Goal: Information Seeking & Learning: Learn about a topic

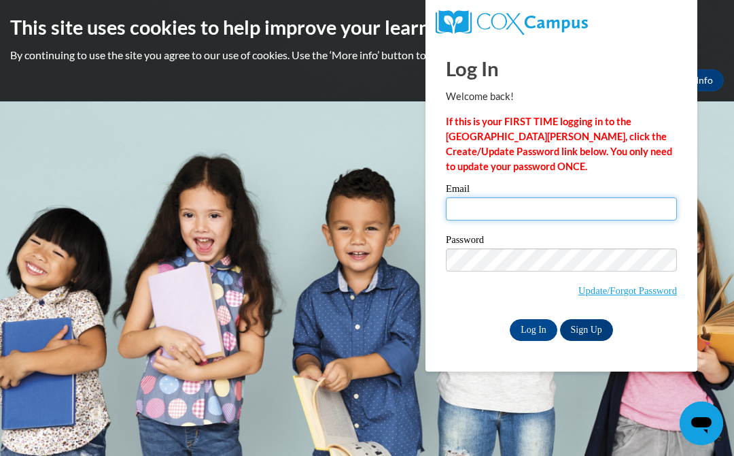
click at [489, 197] on input "Email" at bounding box center [561, 208] width 231 height 23
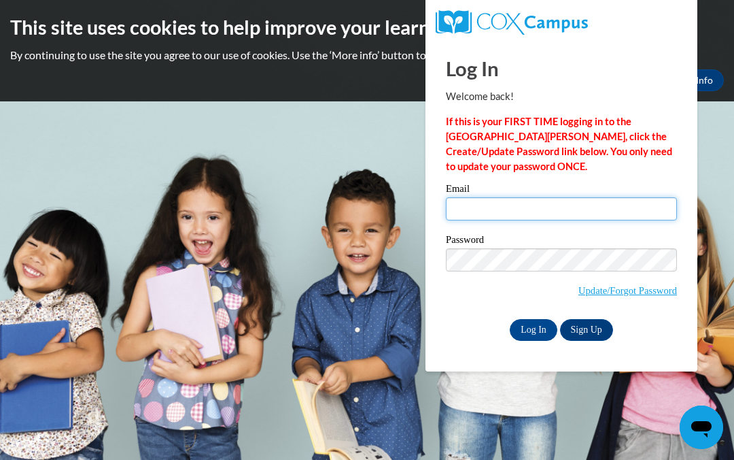
type input "sonyalath37@gmail.com"
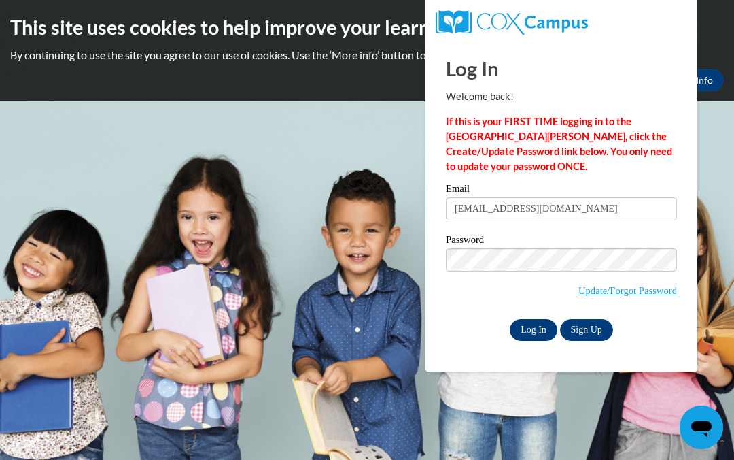
click at [537, 323] on input "Log In" at bounding box center [534, 330] width 48 height 22
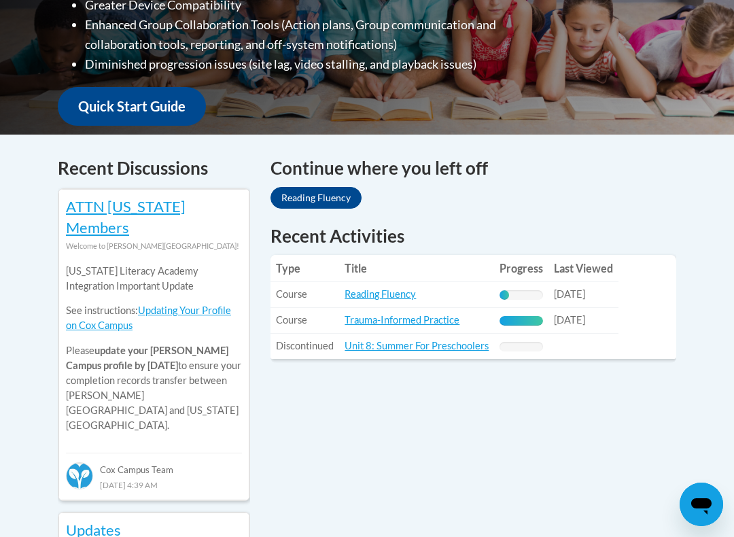
scroll to position [458, 0]
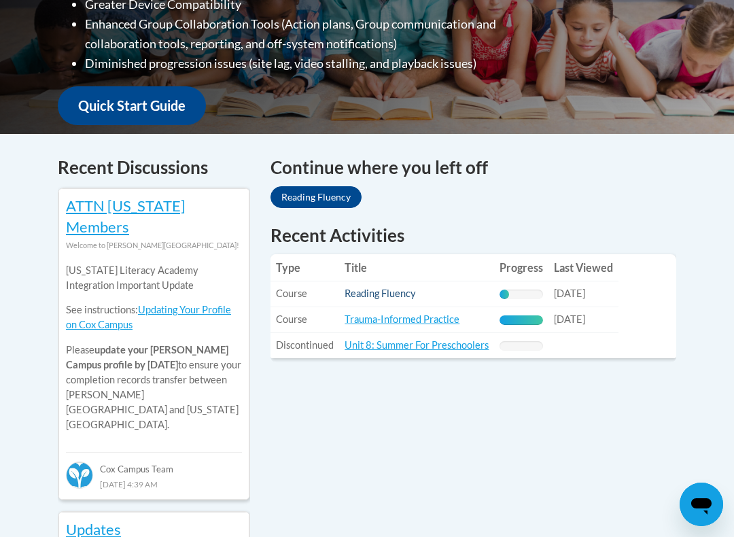
click at [374, 288] on link "Reading Fluency" at bounding box center [380, 294] width 71 height 12
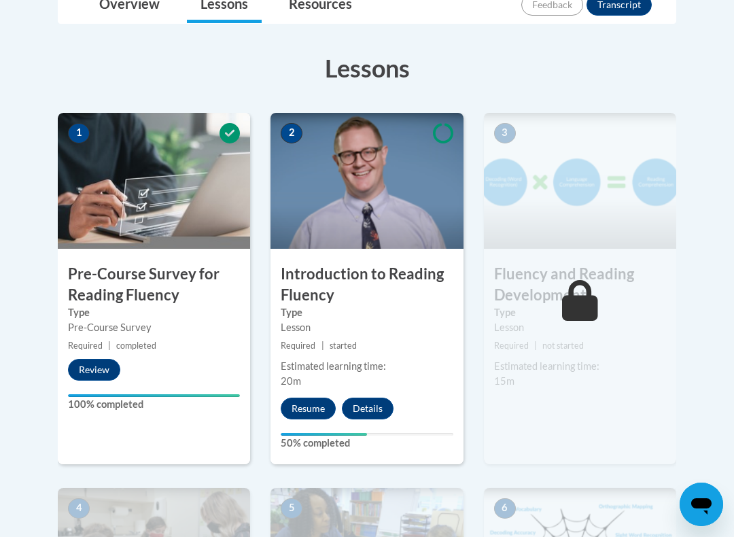
scroll to position [344, 0]
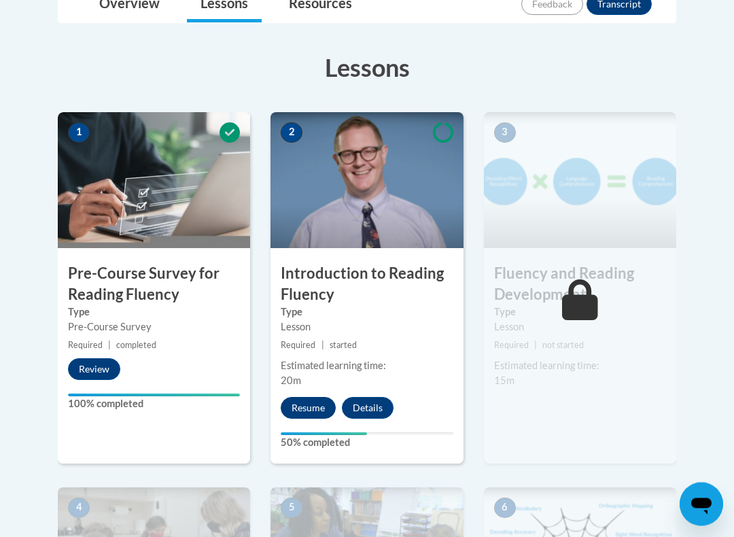
click at [307, 413] on button "Resume" at bounding box center [308, 409] width 55 height 22
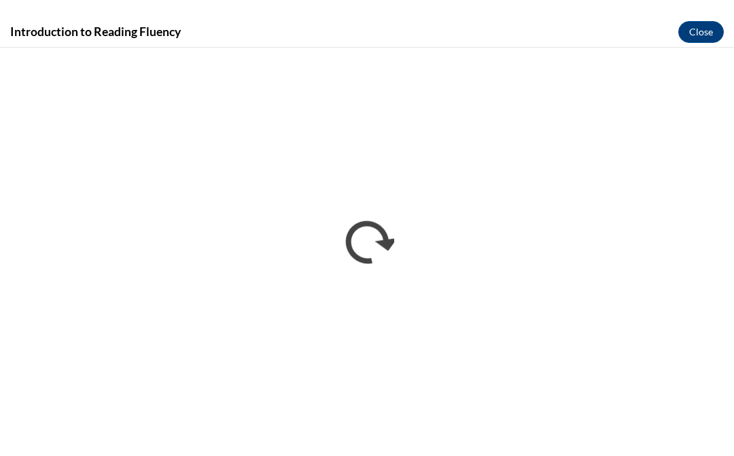
scroll to position [0, 0]
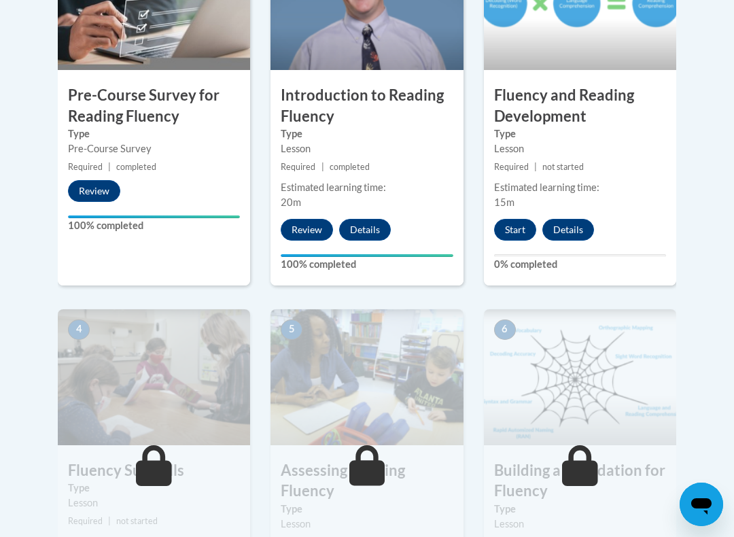
scroll to position [528, 0]
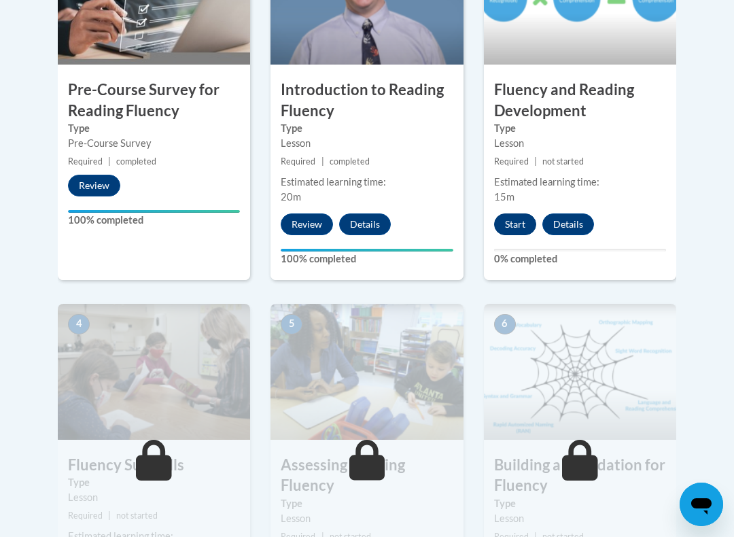
click at [516, 219] on button "Start" at bounding box center [515, 225] width 42 height 22
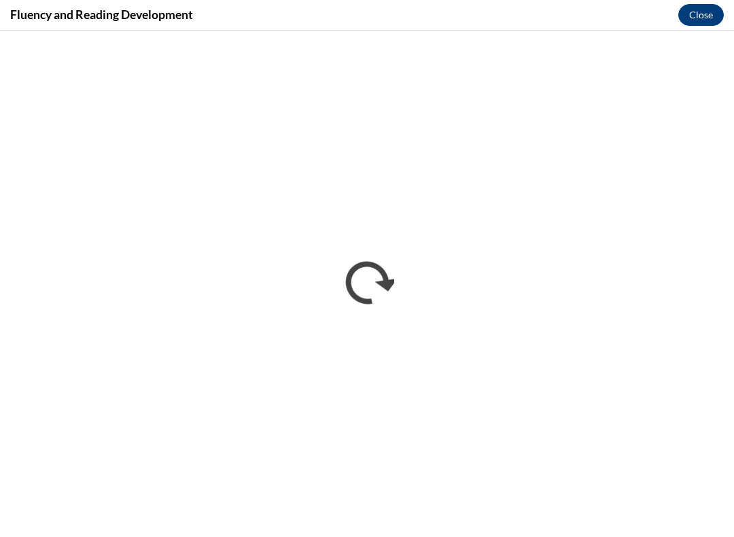
scroll to position [0, 0]
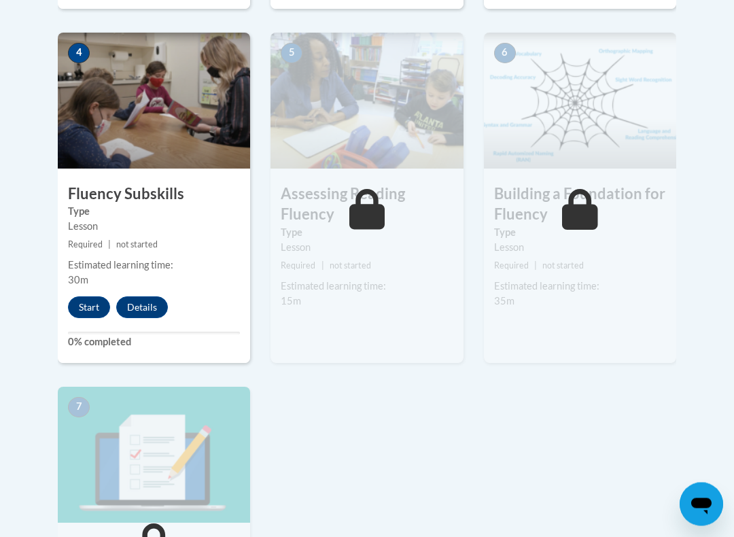
scroll to position [799, 0]
click at [97, 316] on button "Start" at bounding box center [89, 308] width 42 height 22
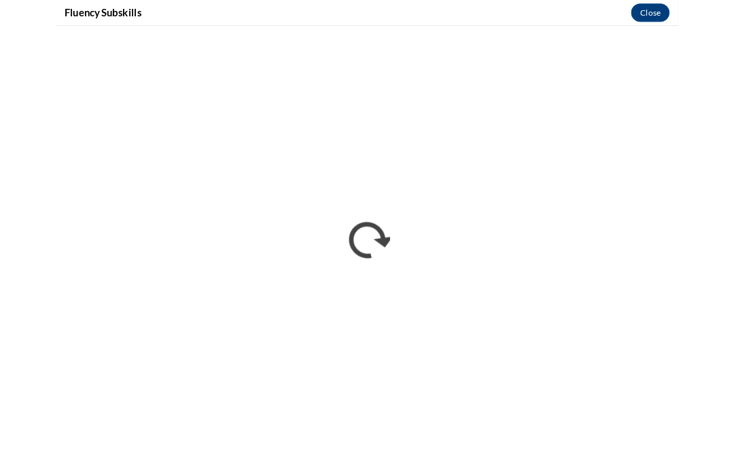
scroll to position [843, 0]
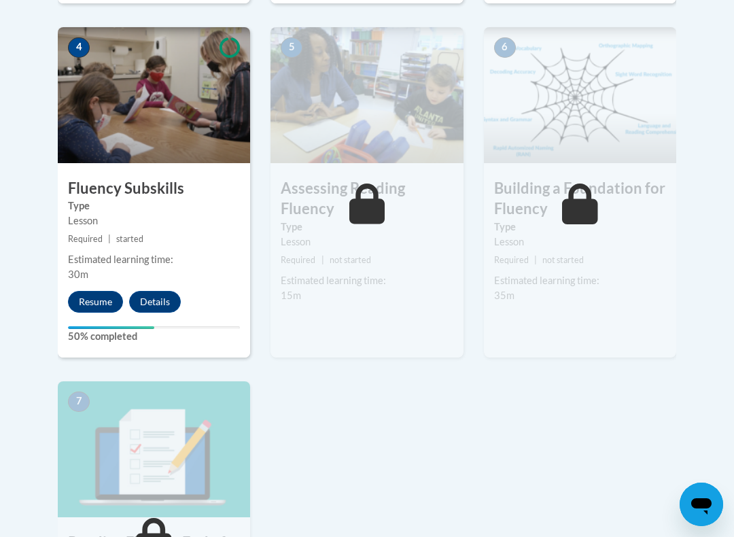
scroll to position [817, 0]
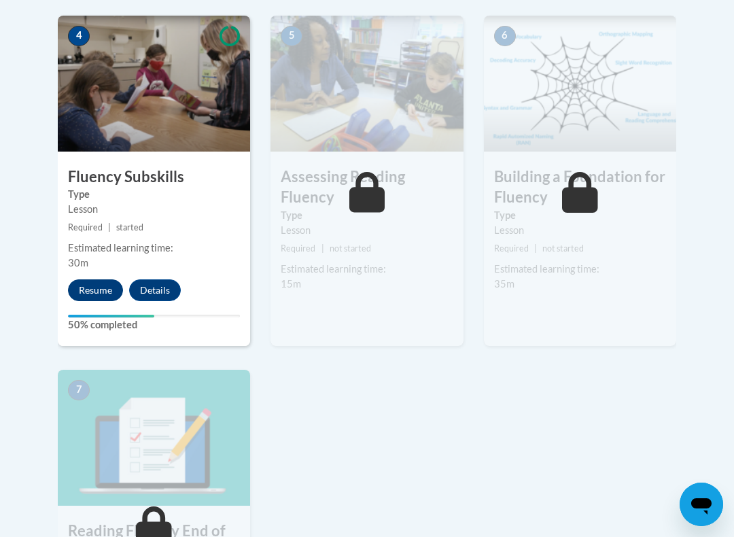
click at [100, 290] on button "Resume" at bounding box center [95, 291] width 55 height 22
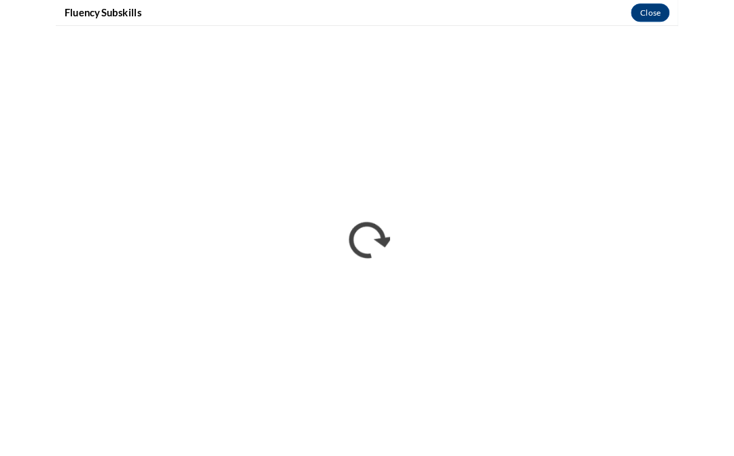
scroll to position [860, 0]
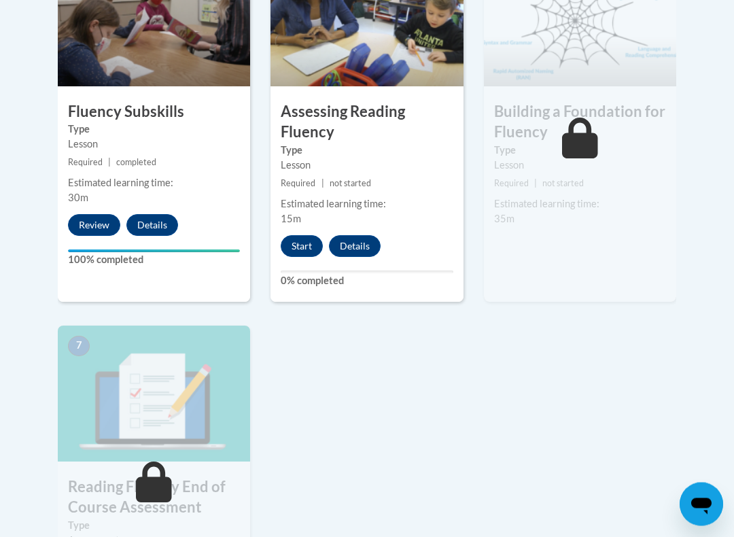
scroll to position [882, 0]
click at [295, 241] on button "Start" at bounding box center [302, 246] width 42 height 22
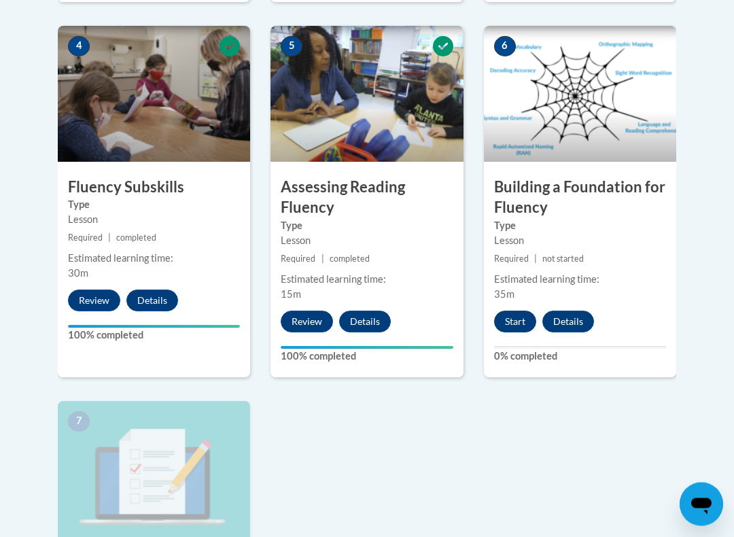
click at [516, 317] on button "Start" at bounding box center [515, 322] width 42 height 22
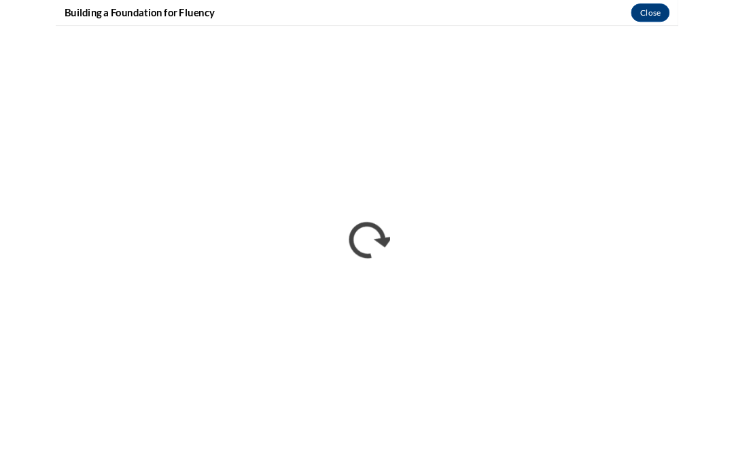
scroll to position [850, 0]
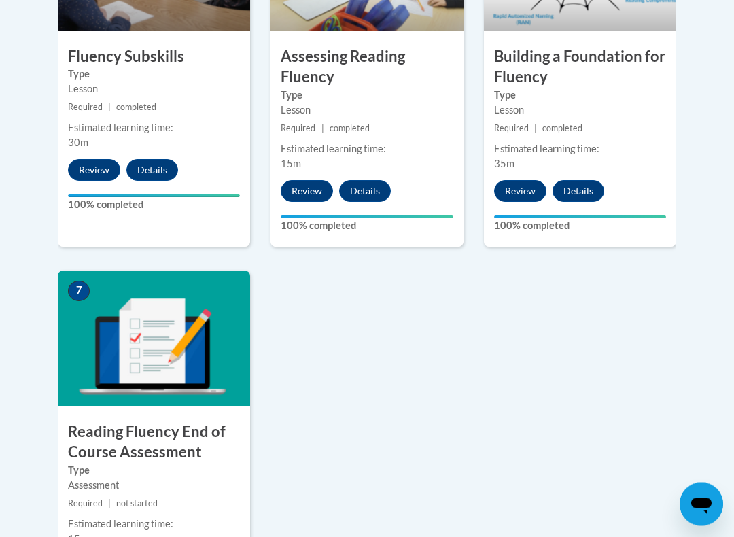
scroll to position [977, 0]
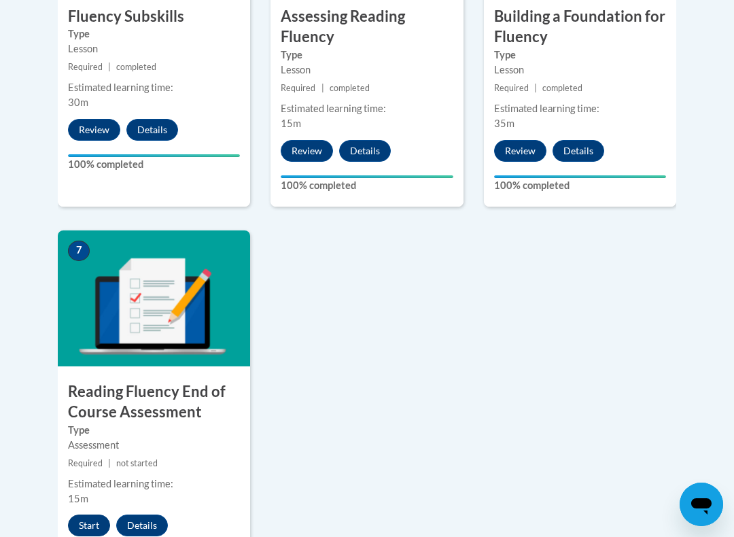
click at [90, 525] on button "Start" at bounding box center [89, 526] width 42 height 22
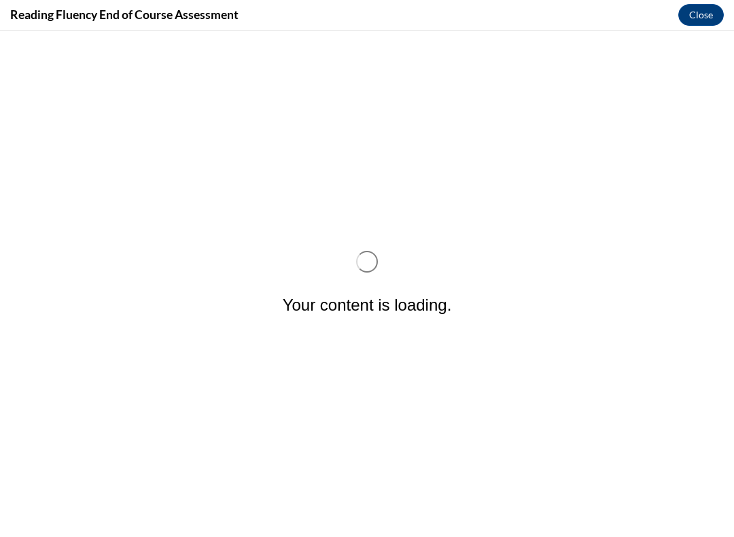
scroll to position [0, 0]
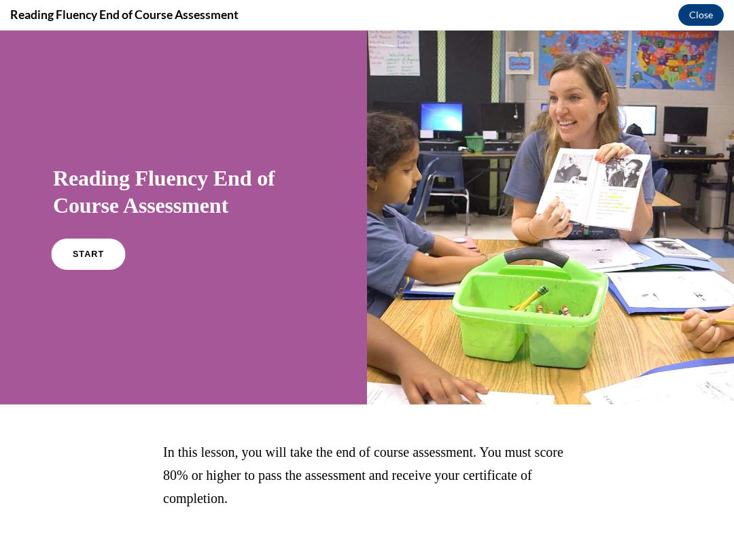
click at [100, 260] on link "START" at bounding box center [88, 254] width 74 height 31
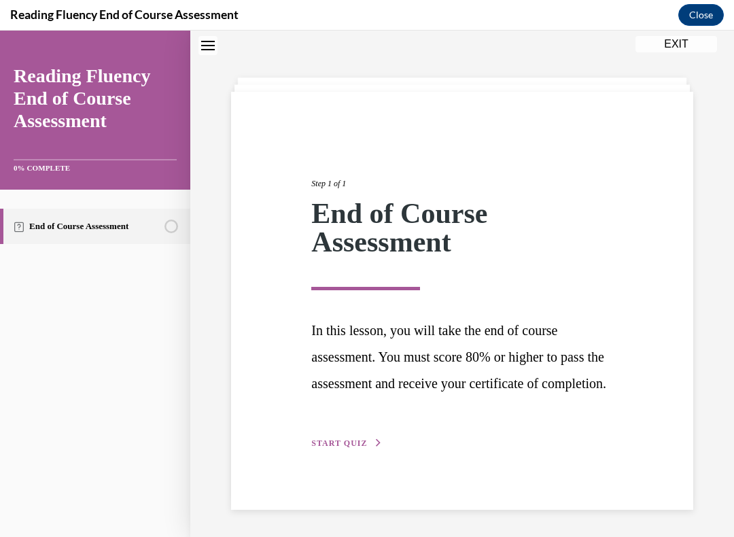
scroll to position [62, 0]
click at [351, 447] on span "START QUIZ" at bounding box center [339, 444] width 56 height 10
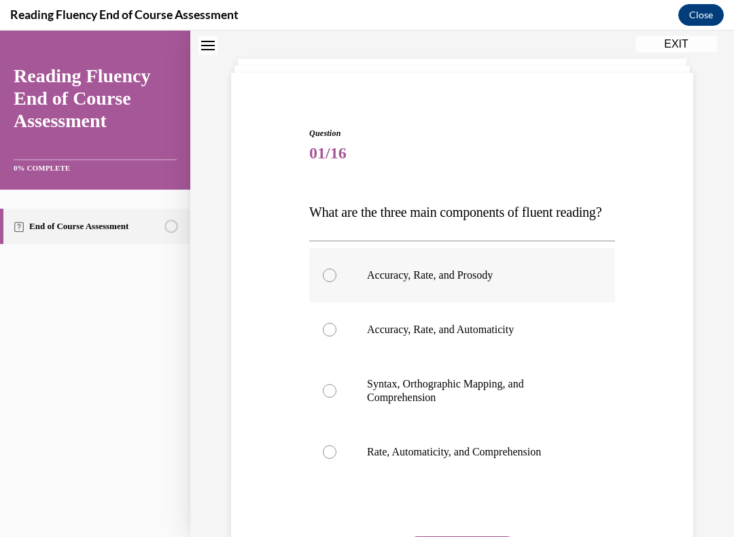
click at [316, 303] on label "Accuracy, Rate, and Prosody" at bounding box center [462, 275] width 306 height 54
click at [323, 282] on input "Accuracy, Rate, and Prosody" at bounding box center [330, 276] width 14 height 14
radio input "true"
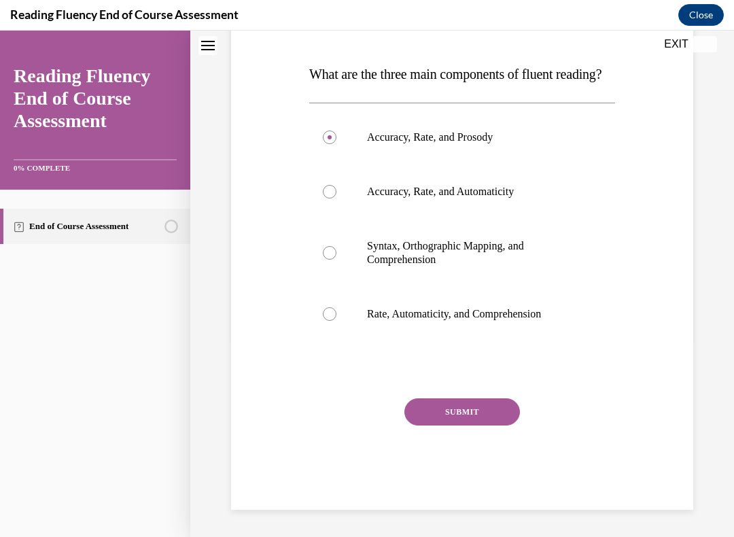
click at [465, 426] on button "SUBMIT" at bounding box center [463, 412] width 116 height 27
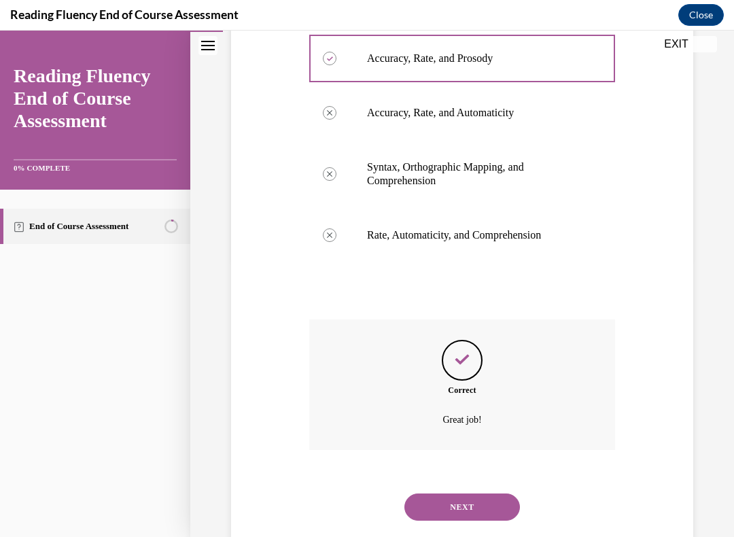
scroll to position [320, 0]
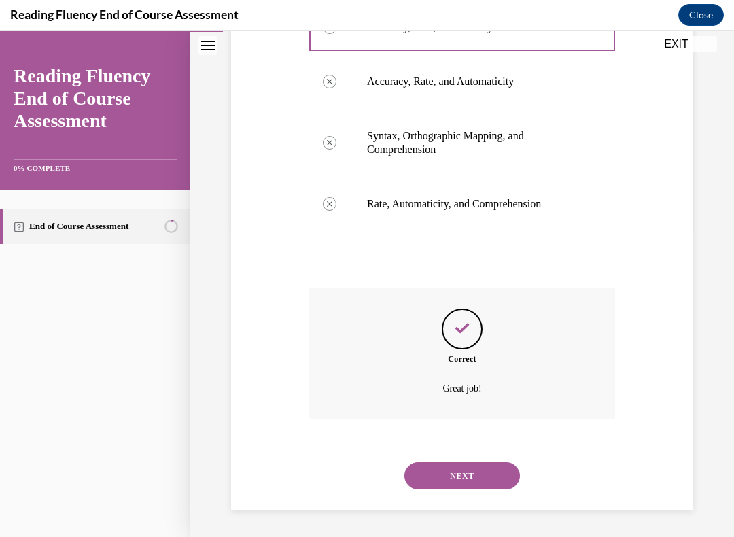
click at [467, 488] on button "NEXT" at bounding box center [463, 475] width 116 height 27
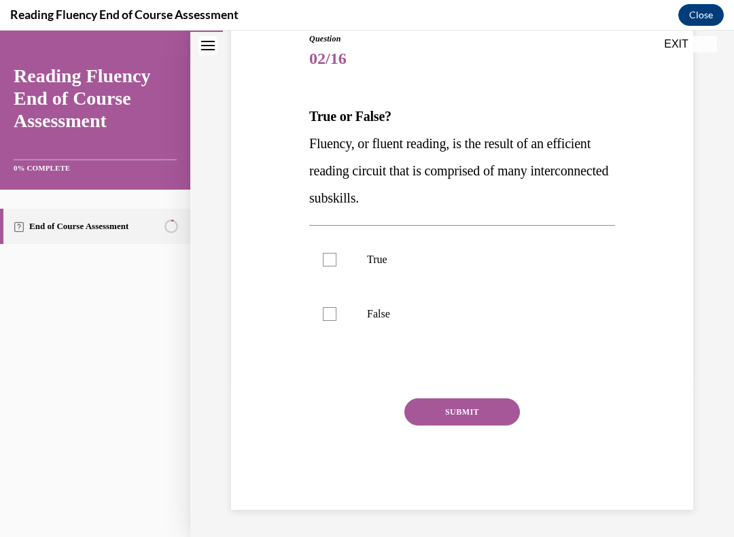
scroll to position [140, 0]
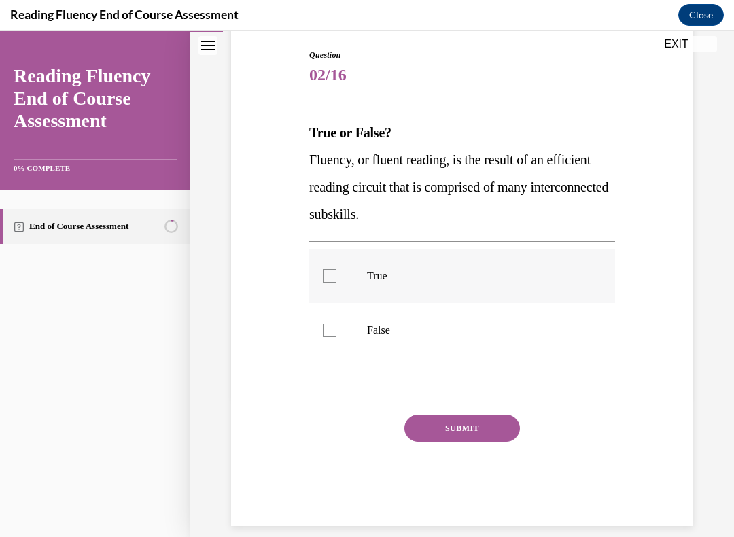
click at [324, 286] on label "True" at bounding box center [462, 276] width 306 height 54
click at [324, 283] on input "True" at bounding box center [330, 276] width 14 height 14
checkbox input "true"
click at [465, 439] on button "SUBMIT" at bounding box center [463, 428] width 116 height 27
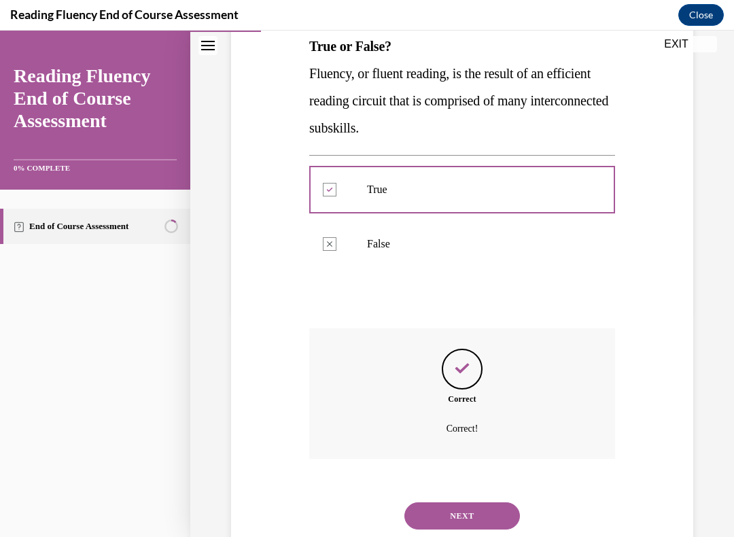
scroll to position [250, 0]
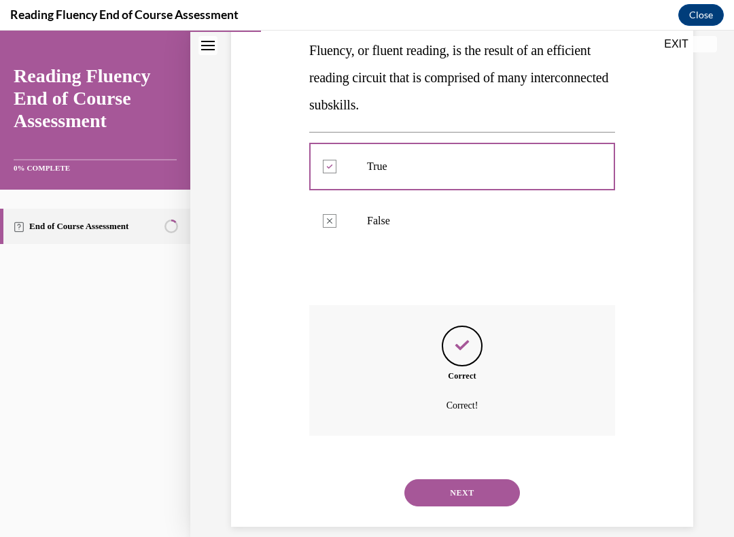
click at [459, 488] on button "NEXT" at bounding box center [463, 492] width 116 height 27
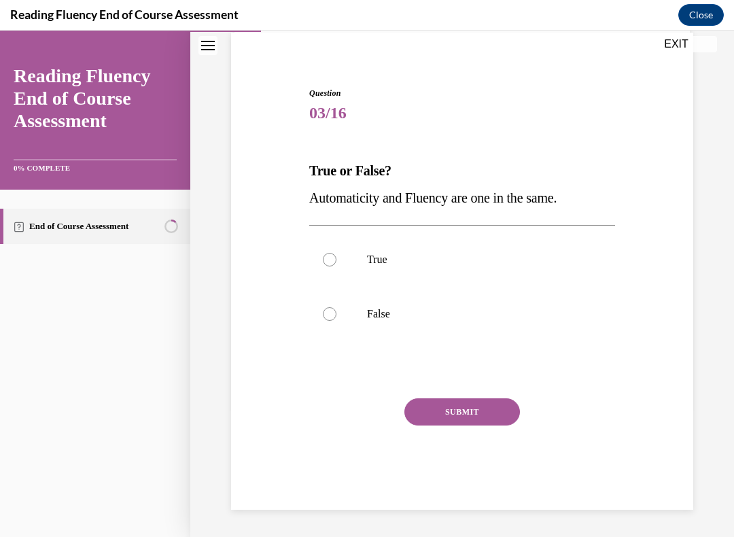
scroll to position [86, 0]
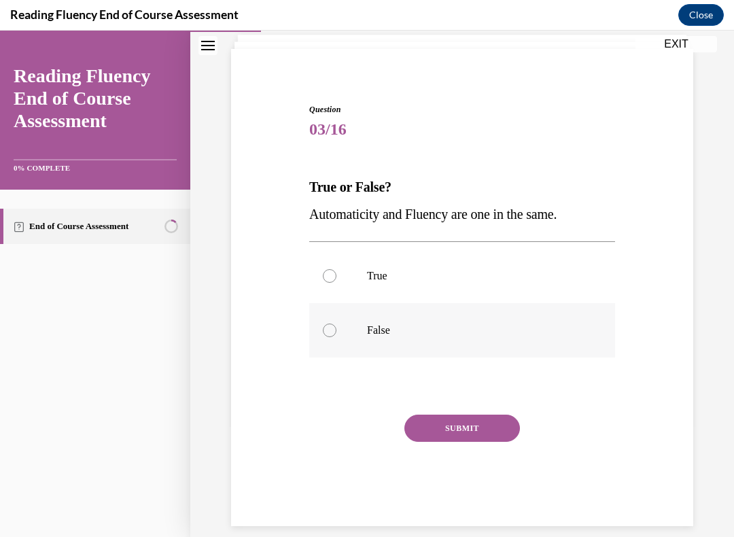
click at [324, 345] on label "False" at bounding box center [462, 330] width 306 height 54
click at [324, 337] on input "False" at bounding box center [330, 331] width 14 height 14
radio input "true"
click at [455, 441] on button "SUBMIT" at bounding box center [463, 428] width 116 height 27
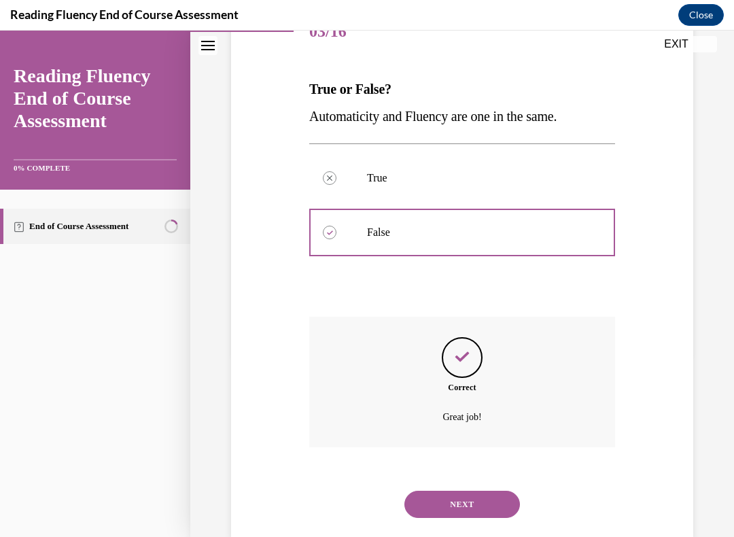
scroll to position [195, 0]
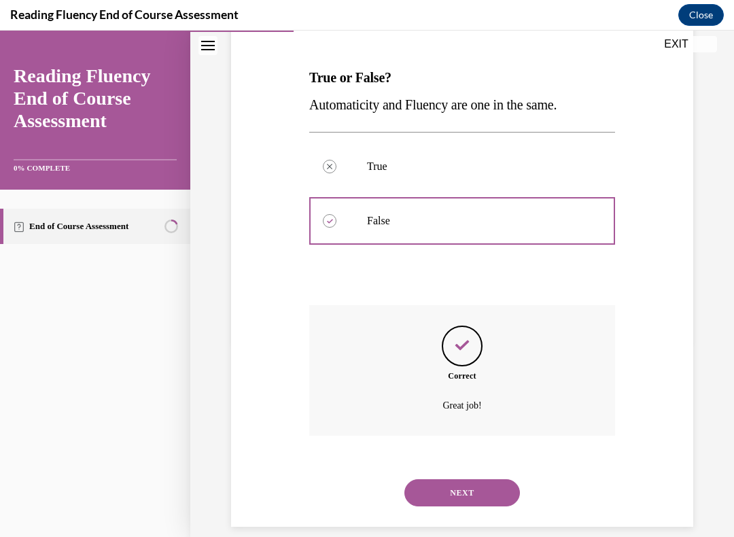
click at [471, 484] on button "NEXT" at bounding box center [463, 492] width 116 height 27
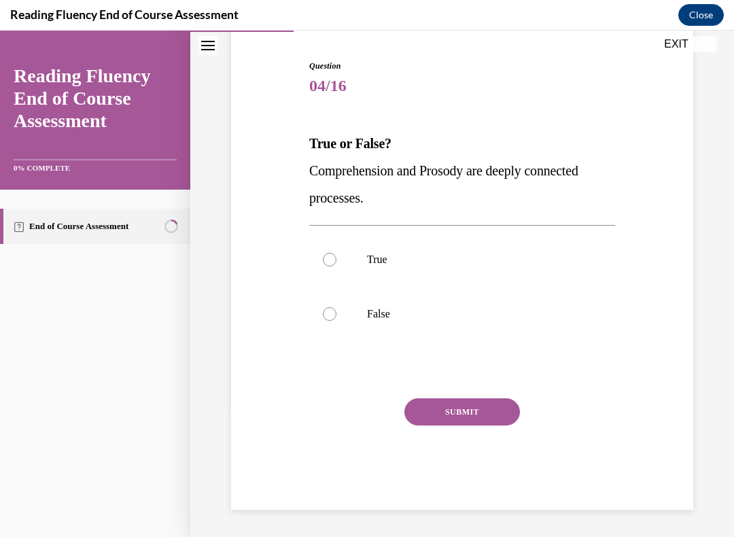
scroll to position [113, 0]
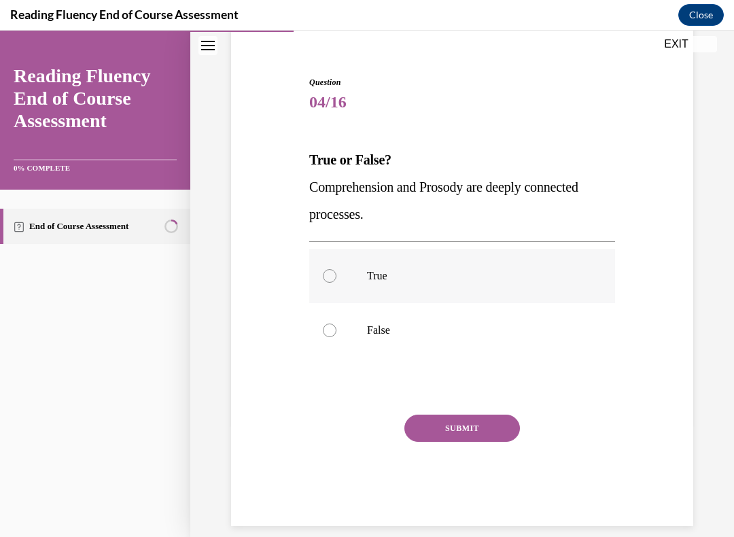
click at [335, 284] on label "True" at bounding box center [462, 276] width 306 height 54
click at [335, 283] on input "True" at bounding box center [330, 276] width 14 height 14
radio input "true"
click at [464, 455] on div "SUBMIT" at bounding box center [462, 449] width 306 height 68
click at [462, 438] on button "SUBMIT" at bounding box center [463, 428] width 116 height 27
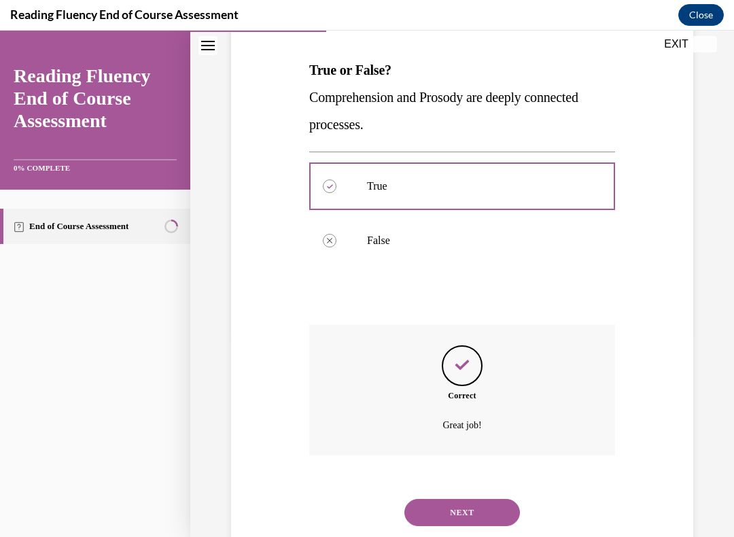
scroll to position [222, 0]
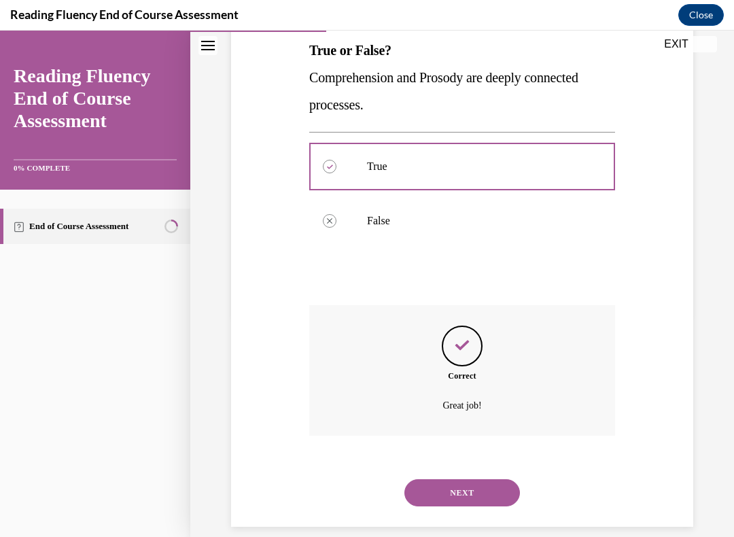
click at [471, 481] on button "NEXT" at bounding box center [463, 492] width 116 height 27
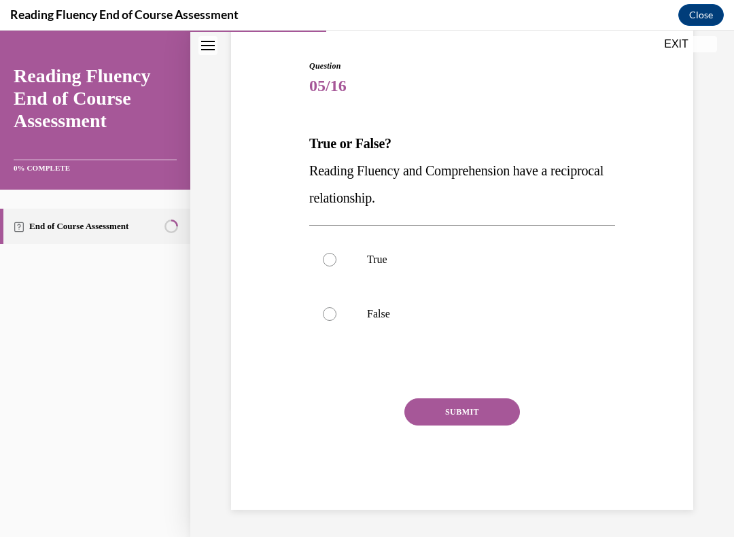
scroll to position [113, 0]
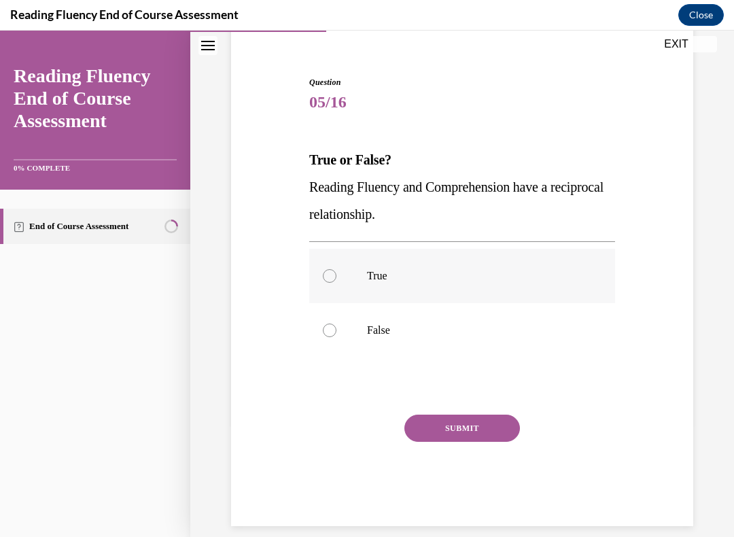
click at [333, 286] on label "True" at bounding box center [462, 276] width 306 height 54
click at [333, 283] on input "True" at bounding box center [330, 276] width 14 height 14
radio input "true"
click at [464, 440] on button "SUBMIT" at bounding box center [463, 428] width 116 height 27
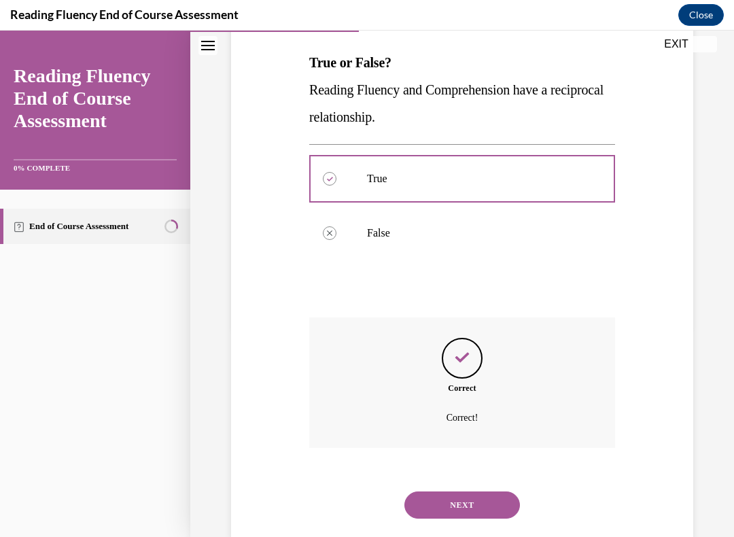
scroll to position [222, 0]
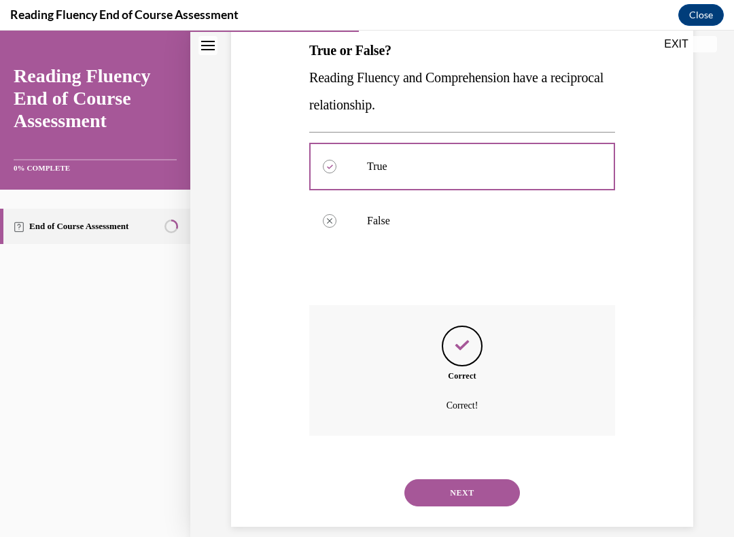
click at [464, 484] on button "NEXT" at bounding box center [463, 492] width 116 height 27
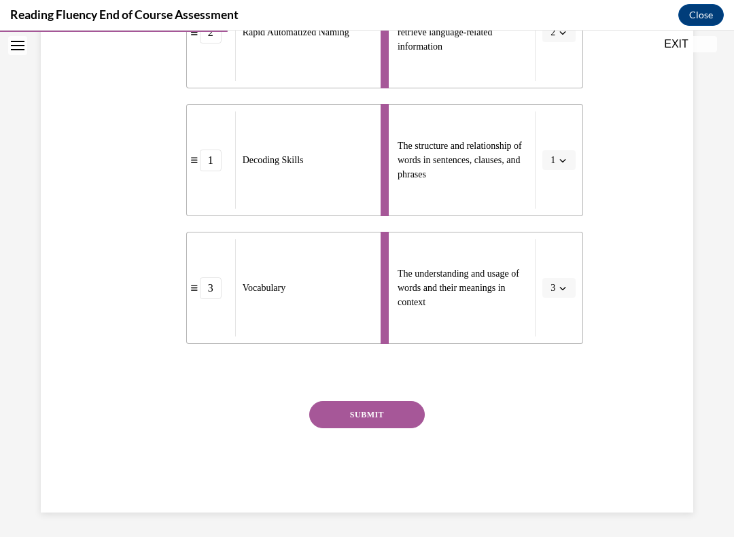
scroll to position [486, 0]
click at [365, 428] on button "SUBMIT" at bounding box center [367, 414] width 116 height 27
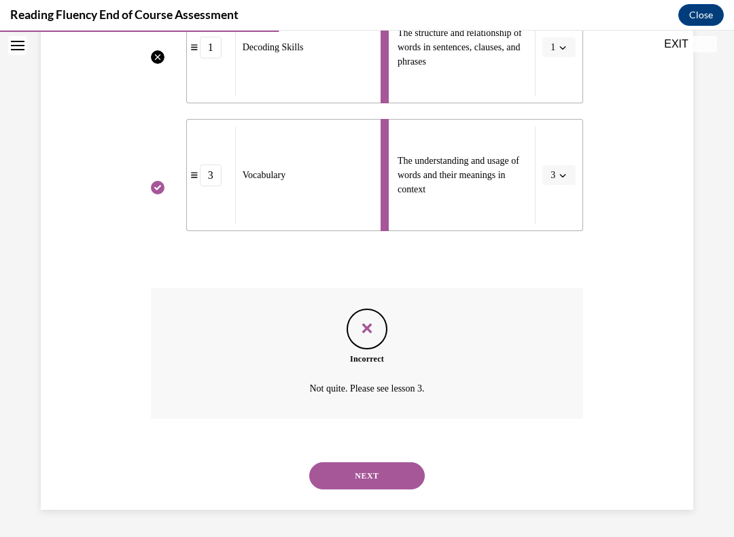
scroll to position [609, 0]
click at [361, 487] on button "NEXT" at bounding box center [367, 475] width 116 height 27
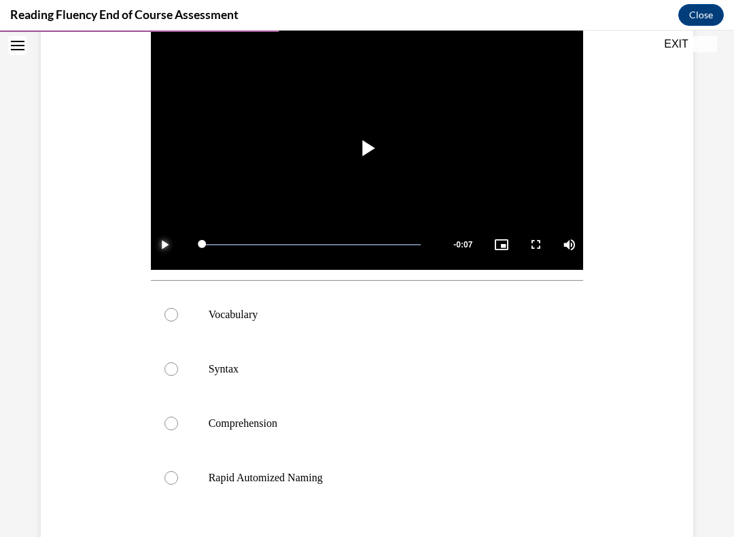
scroll to position [301, 0]
click at [173, 376] on div at bounding box center [172, 369] width 14 height 14
click at [173, 376] on input "Syntax" at bounding box center [172, 369] width 14 height 14
radio input "true"
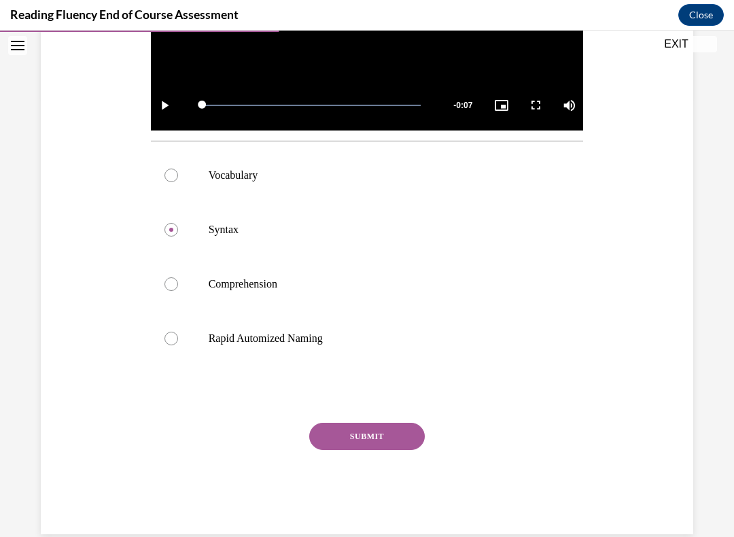
click at [375, 449] on button "SUBMIT" at bounding box center [367, 436] width 116 height 27
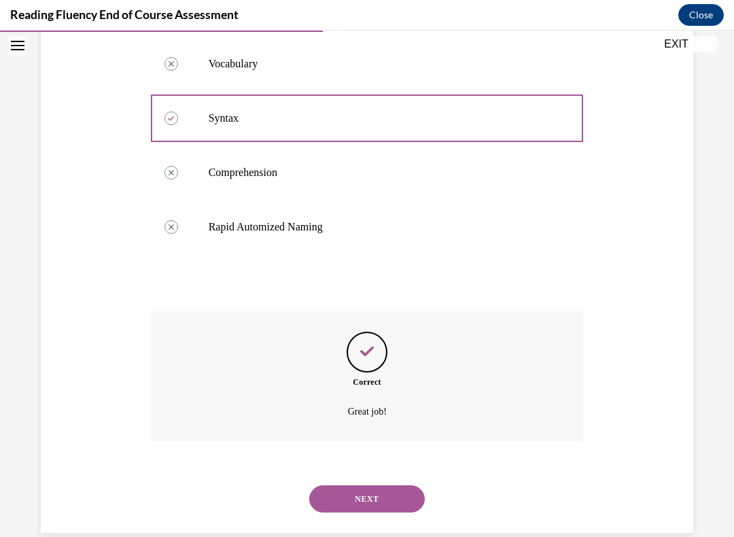
scroll to position [558, 0]
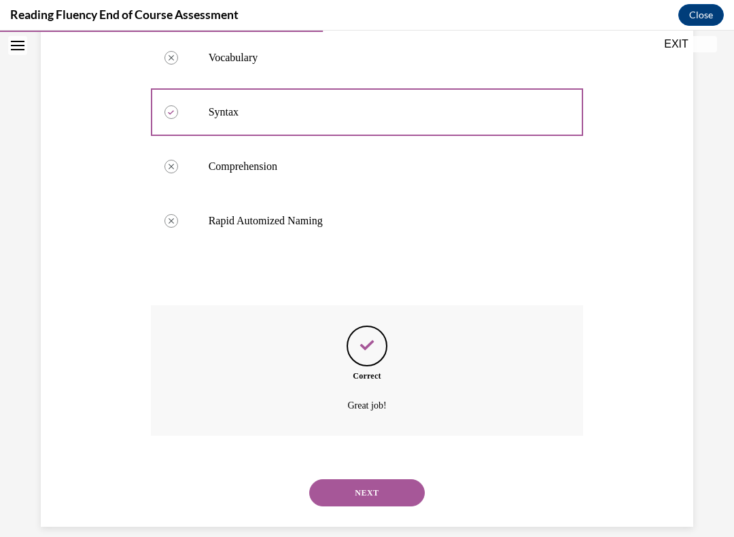
click at [375, 489] on button "NEXT" at bounding box center [367, 492] width 116 height 27
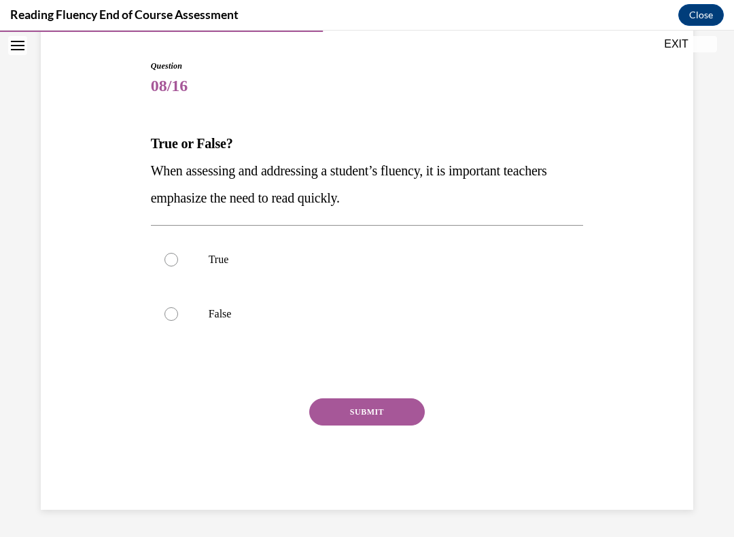
scroll to position [113, 0]
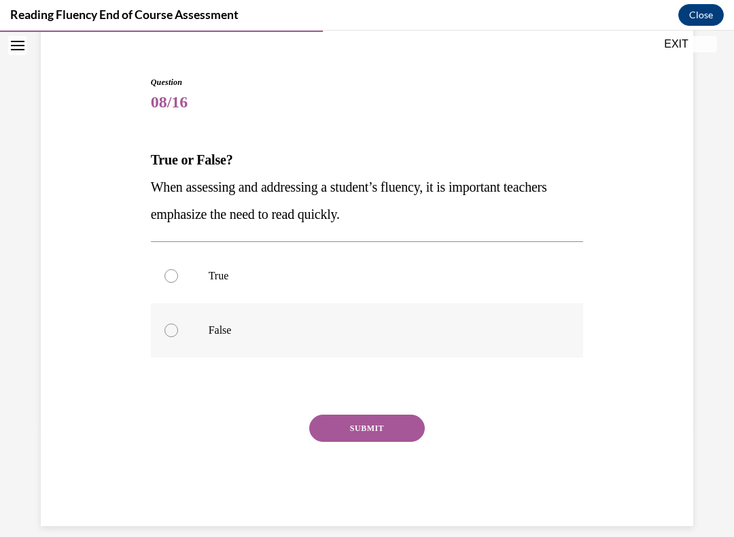
click at [169, 343] on label "False" at bounding box center [367, 330] width 433 height 54
click at [169, 337] on input "False" at bounding box center [172, 331] width 14 height 14
radio input "true"
click at [383, 440] on button "SUBMIT" at bounding box center [367, 428] width 116 height 27
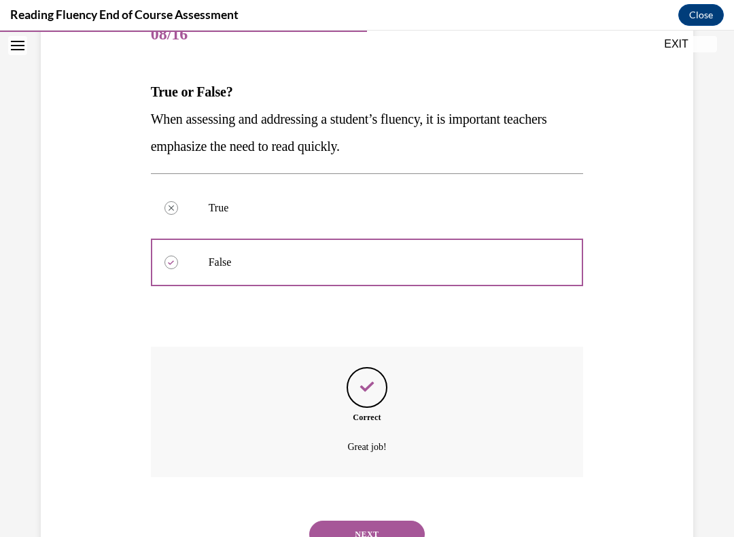
scroll to position [222, 0]
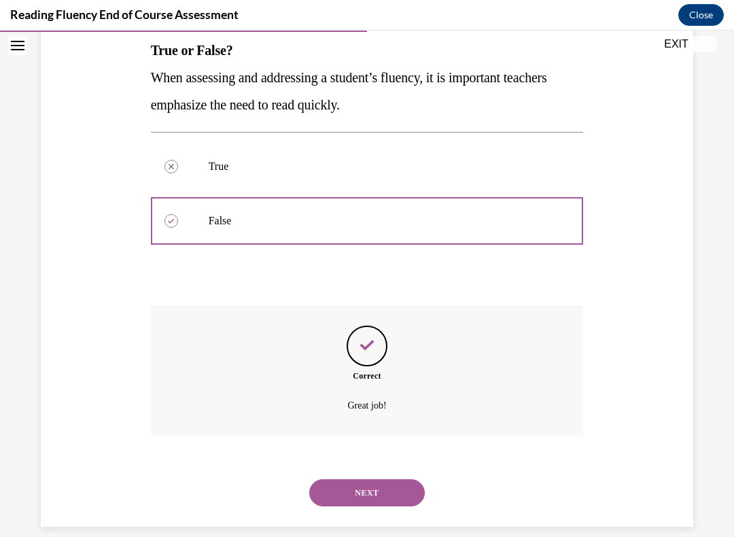
click at [371, 489] on button "NEXT" at bounding box center [367, 492] width 116 height 27
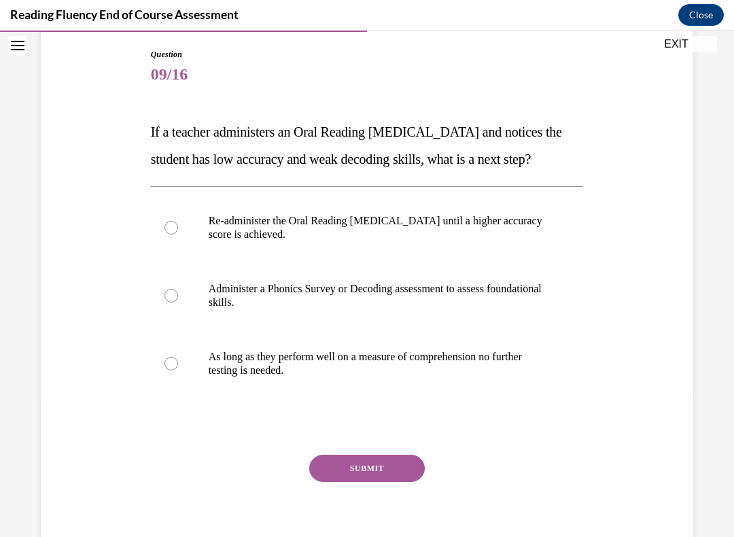
scroll to position [158, 0]
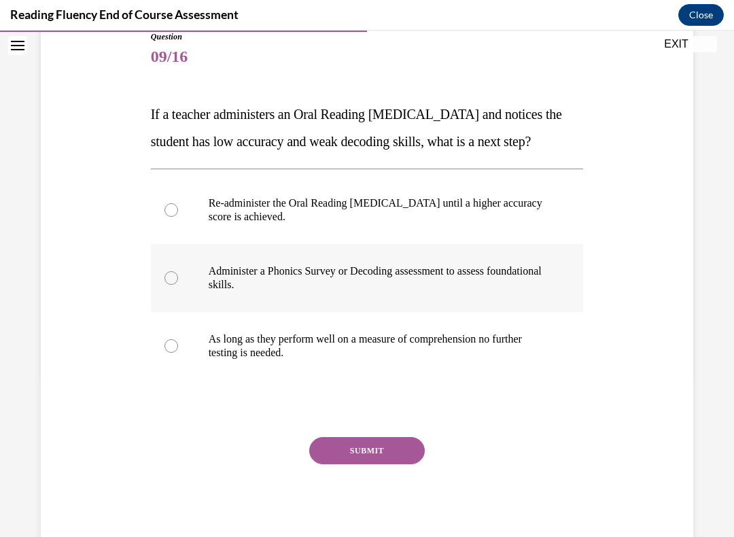
click at [175, 312] on label "Administer a Phonics Survey or Decoding assessment to assess foundational skill…" at bounding box center [367, 278] width 433 height 68
click at [175, 285] on input "Administer a Phonics Survey or Decoding assessment to assess foundational skill…" at bounding box center [172, 278] width 14 height 14
radio input "true"
click at [374, 464] on button "SUBMIT" at bounding box center [367, 450] width 116 height 27
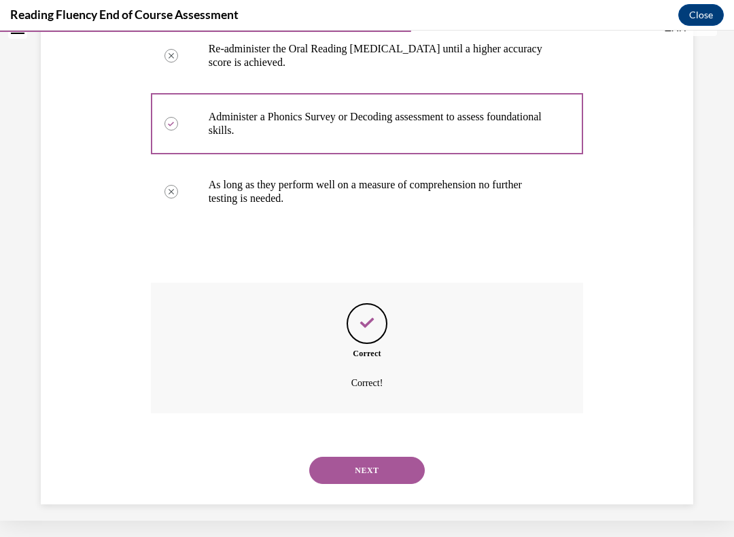
scroll to position [318, 0]
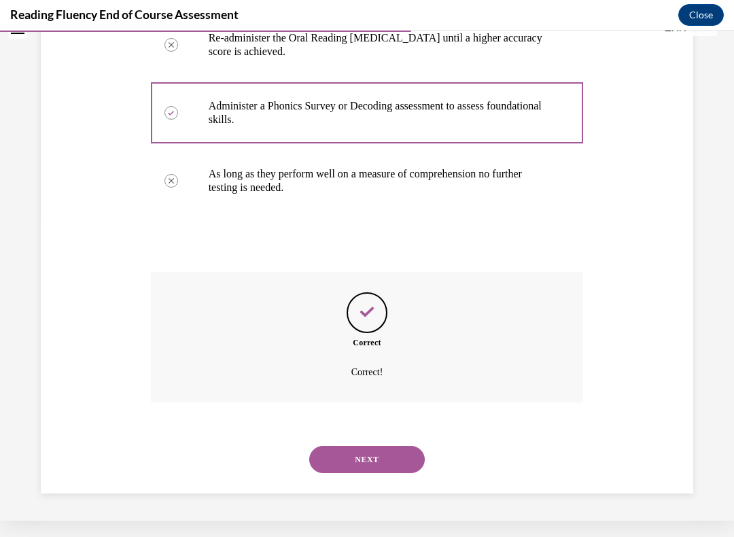
click at [373, 464] on button "NEXT" at bounding box center [367, 459] width 116 height 27
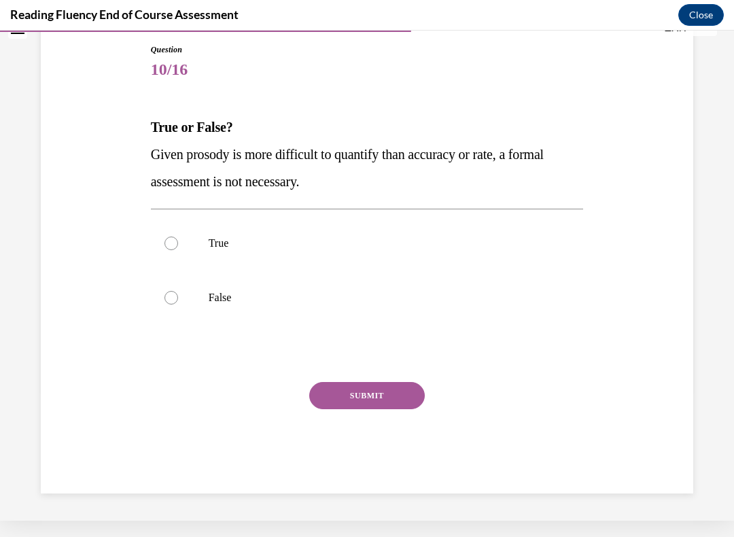
scroll to position [112, 0]
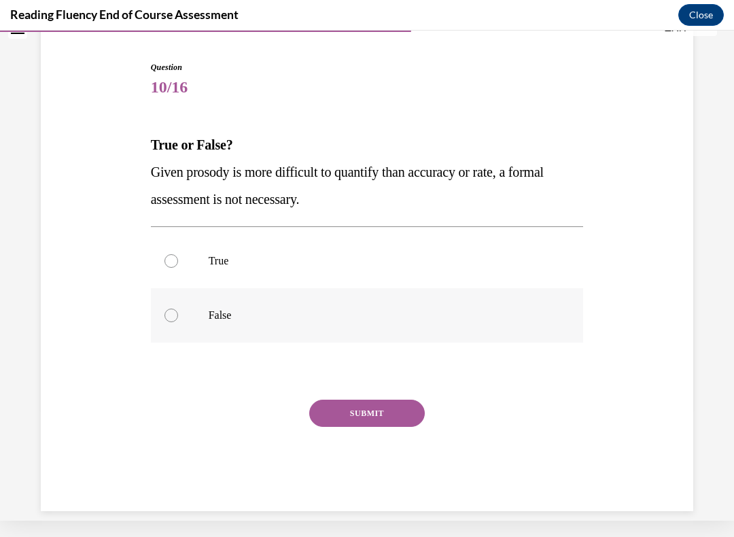
click at [166, 331] on label "False" at bounding box center [367, 315] width 433 height 54
click at [166, 322] on input "False" at bounding box center [172, 316] width 14 height 14
radio input "true"
click at [363, 424] on button "SUBMIT" at bounding box center [367, 413] width 116 height 27
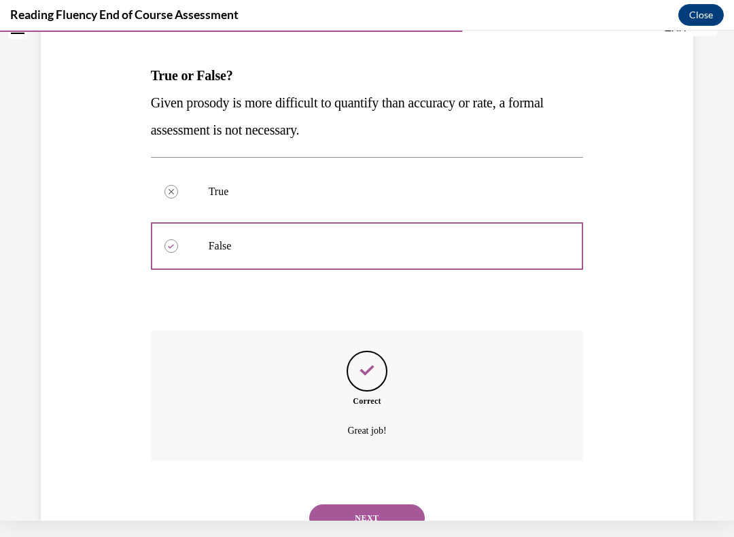
scroll to position [222, 0]
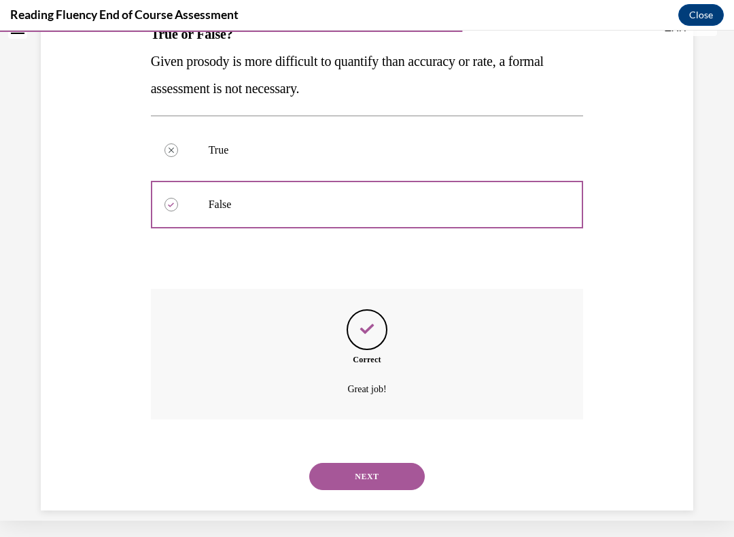
click at [374, 469] on button "NEXT" at bounding box center [367, 476] width 116 height 27
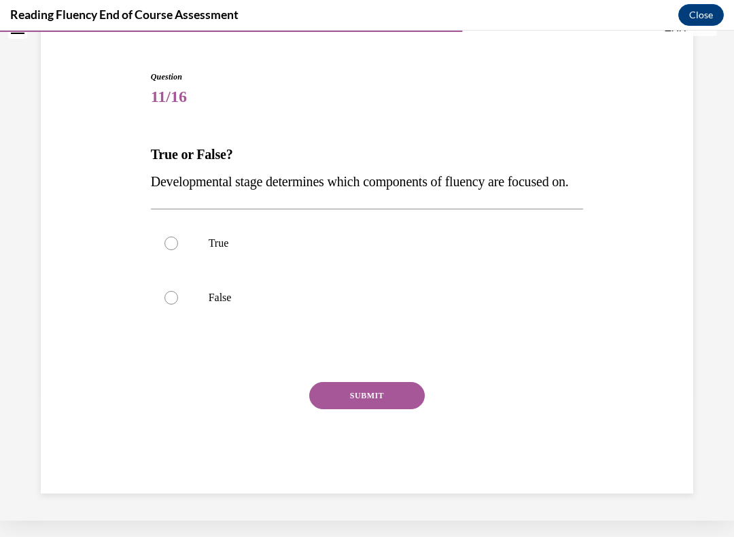
scroll to position [113, 0]
click at [167, 250] on div at bounding box center [172, 244] width 14 height 14
click at [167, 250] on input "True" at bounding box center [172, 244] width 14 height 14
radio input "true"
click at [371, 409] on button "SUBMIT" at bounding box center [367, 395] width 116 height 27
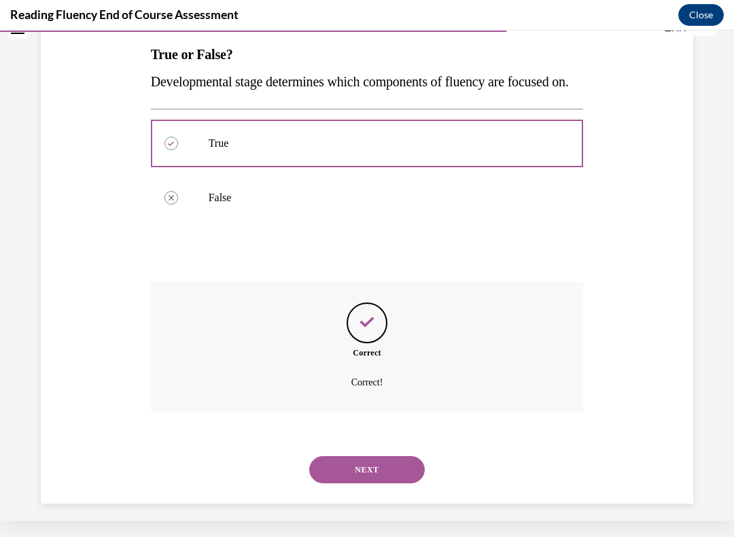
scroll to position [222, 0]
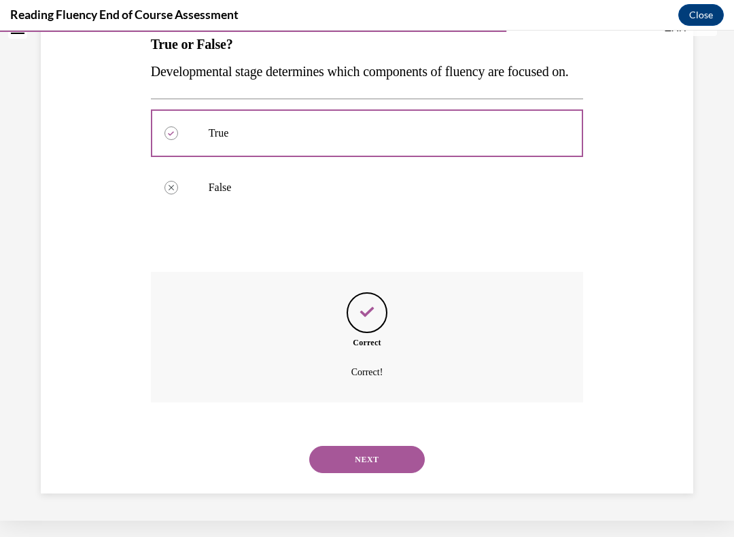
click at [363, 462] on button "NEXT" at bounding box center [367, 459] width 116 height 27
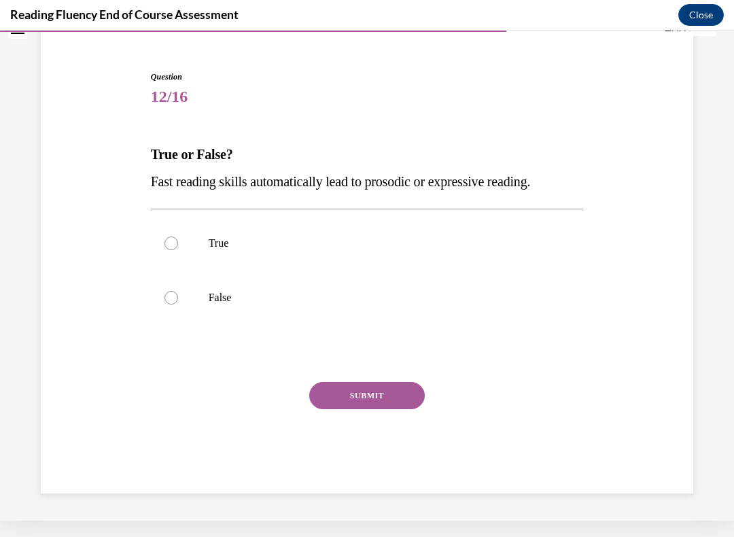
scroll to position [86, 0]
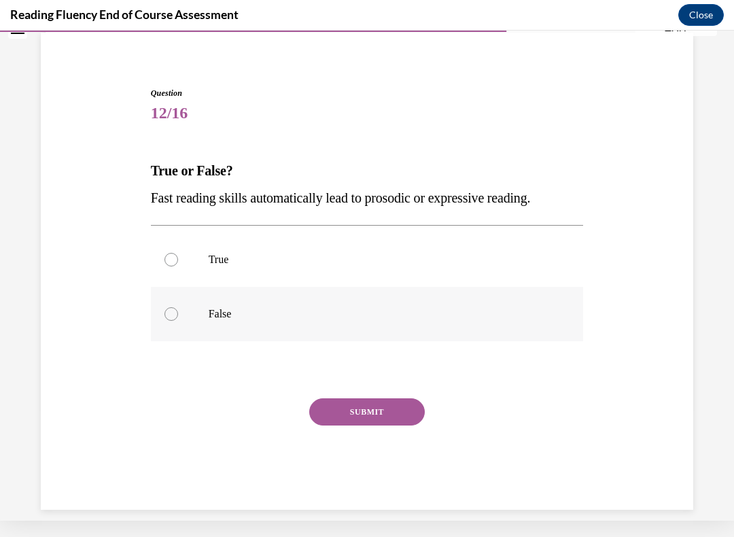
click at [169, 318] on div at bounding box center [172, 314] width 14 height 14
click at [169, 318] on input "False" at bounding box center [172, 314] width 14 height 14
radio input "true"
click at [350, 425] on button "SUBMIT" at bounding box center [367, 412] width 116 height 27
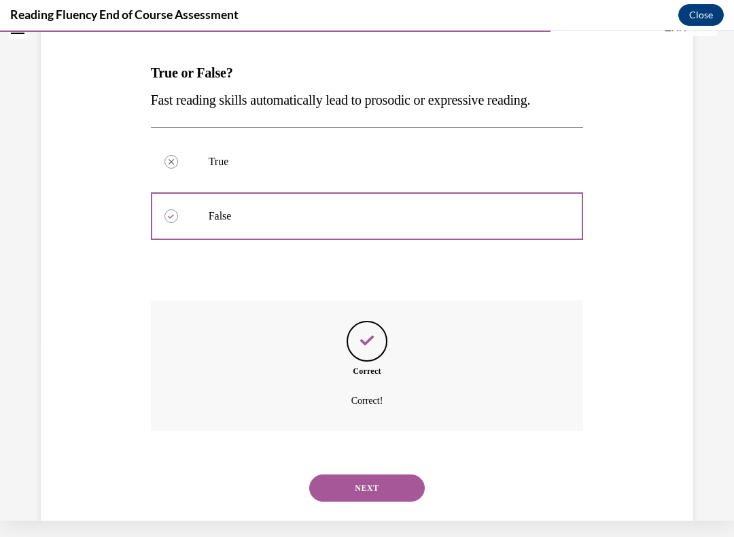
scroll to position [195, 0]
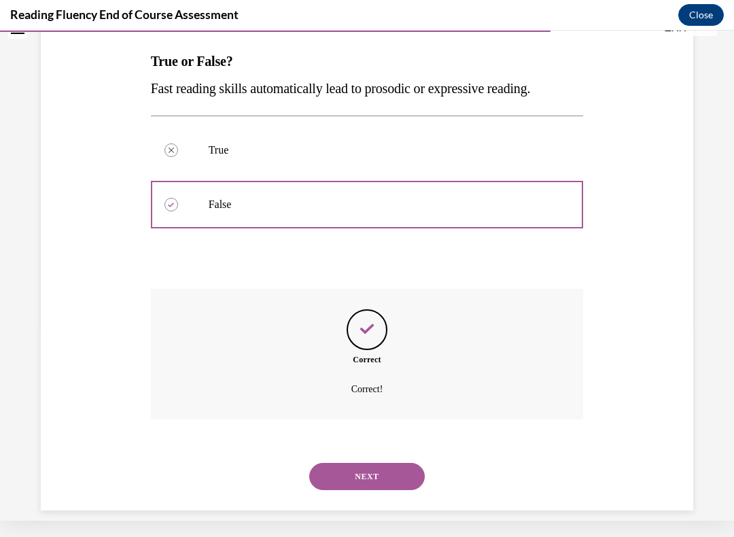
click at [355, 469] on button "NEXT" at bounding box center [367, 476] width 116 height 27
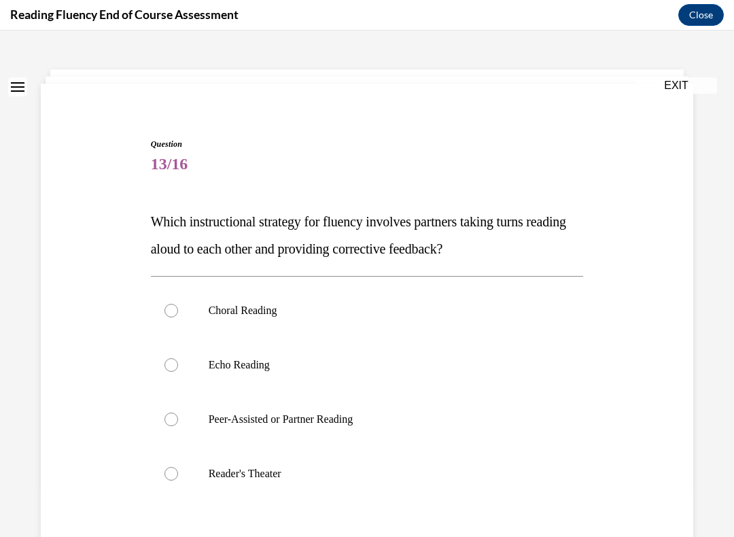
scroll to position [51, 0]
click at [173, 428] on label "Peer-Assisted or Partner Reading" at bounding box center [367, 419] width 433 height 54
click at [173, 426] on input "Peer-Assisted or Partner Reading" at bounding box center [172, 420] width 14 height 14
radio input "true"
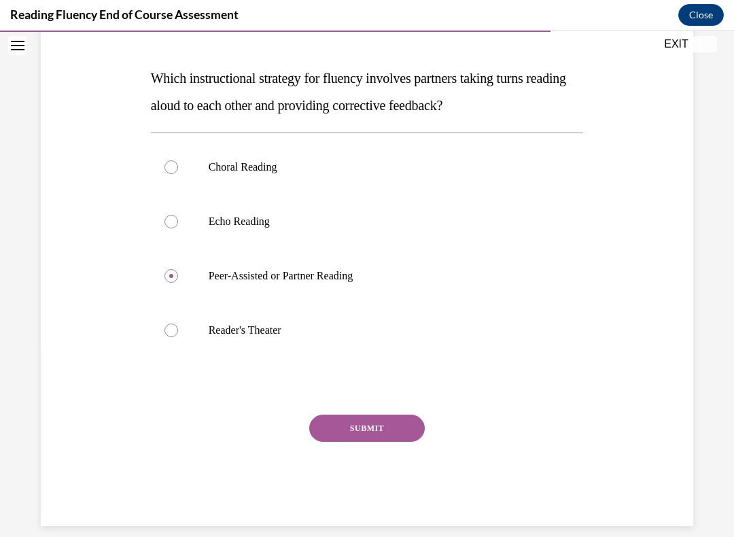
click at [374, 441] on button "SUBMIT" at bounding box center [367, 428] width 116 height 27
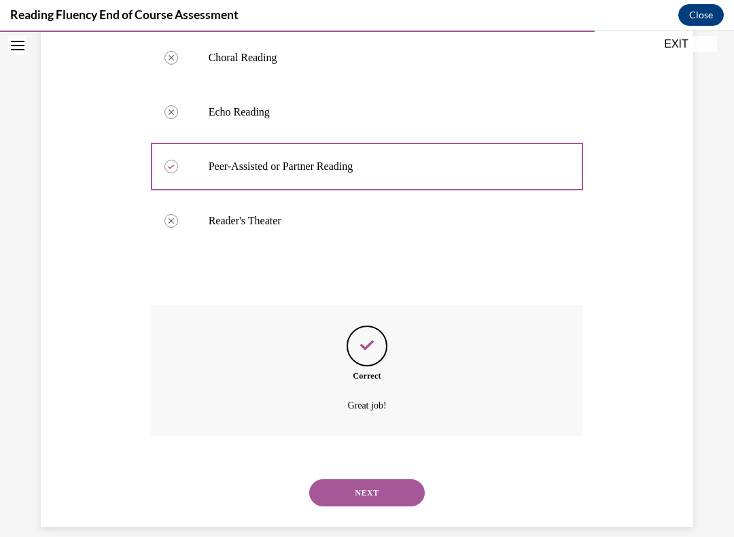
scroll to position [304, 0]
click at [375, 486] on button "NEXT" at bounding box center [367, 492] width 116 height 27
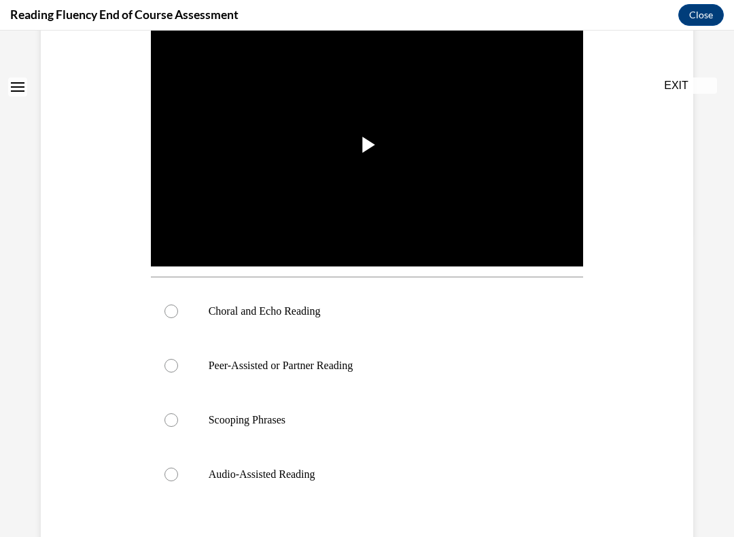
scroll to position [0, 0]
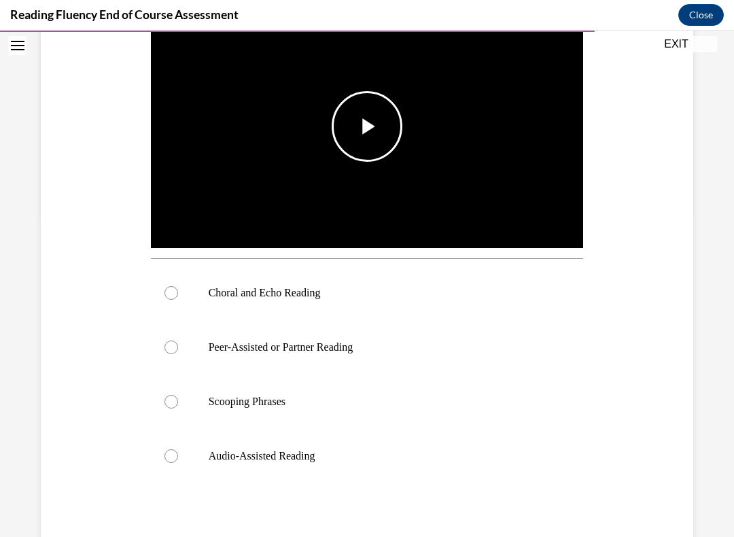
click at [367, 126] on span "Video player" at bounding box center [367, 126] width 0 height 0
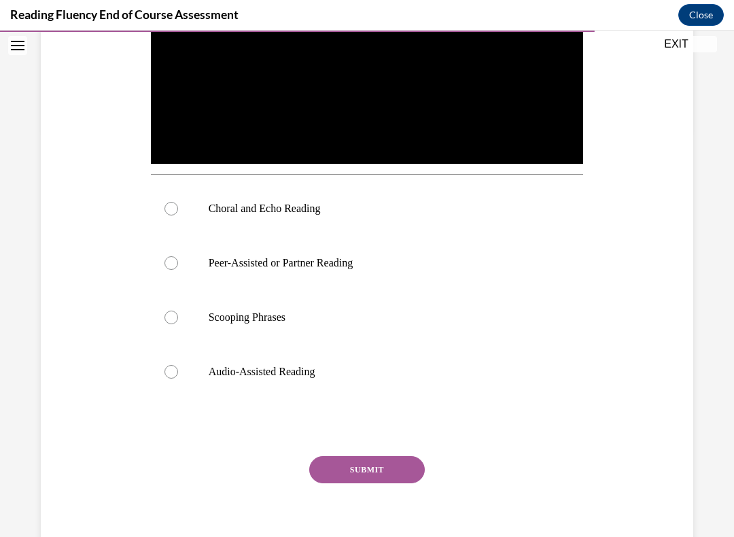
scroll to position [407, 0]
click at [178, 214] on label "Choral and Echo Reading" at bounding box center [367, 209] width 433 height 54
click at [178, 214] on input "Choral and Echo Reading" at bounding box center [172, 209] width 14 height 14
radio input "true"
click at [364, 482] on button "SUBMIT" at bounding box center [367, 469] width 116 height 27
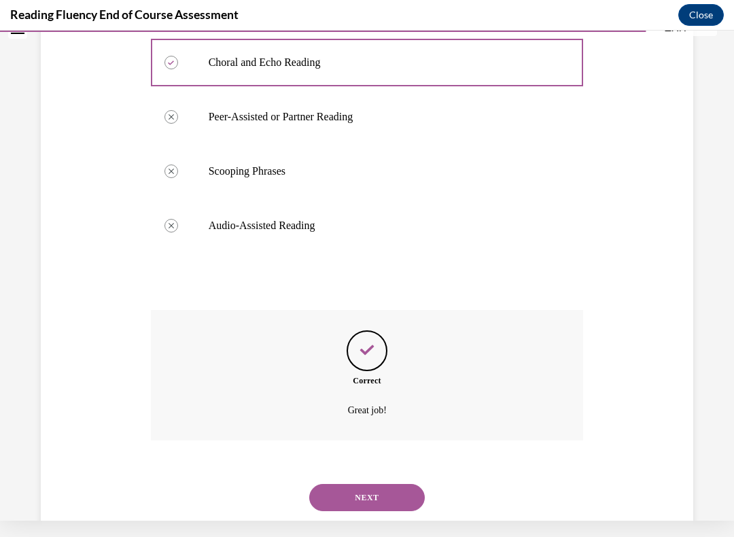
scroll to position [558, 0]
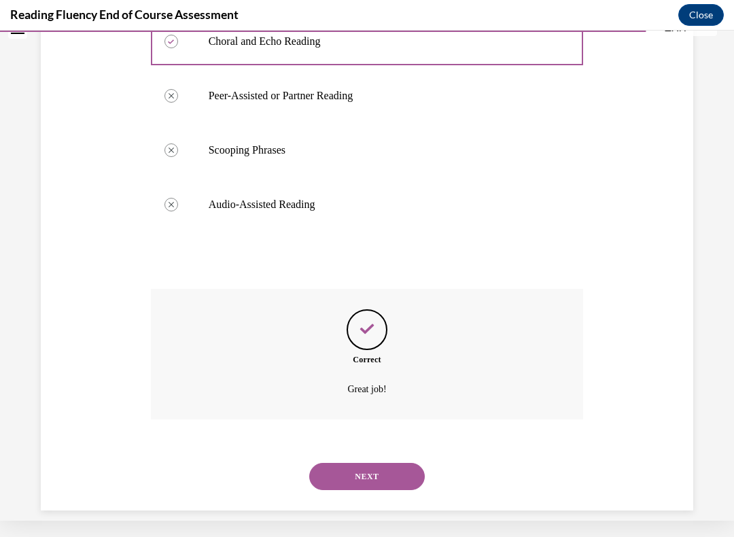
click at [368, 472] on button "NEXT" at bounding box center [367, 476] width 116 height 27
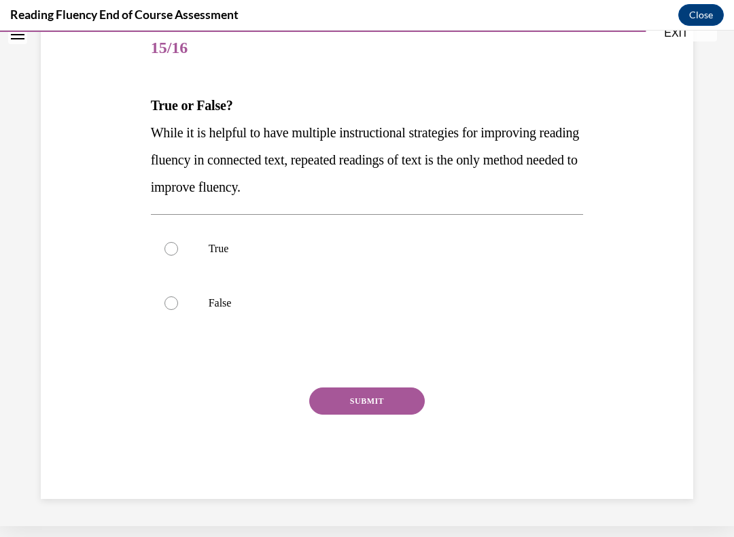
scroll to position [140, 0]
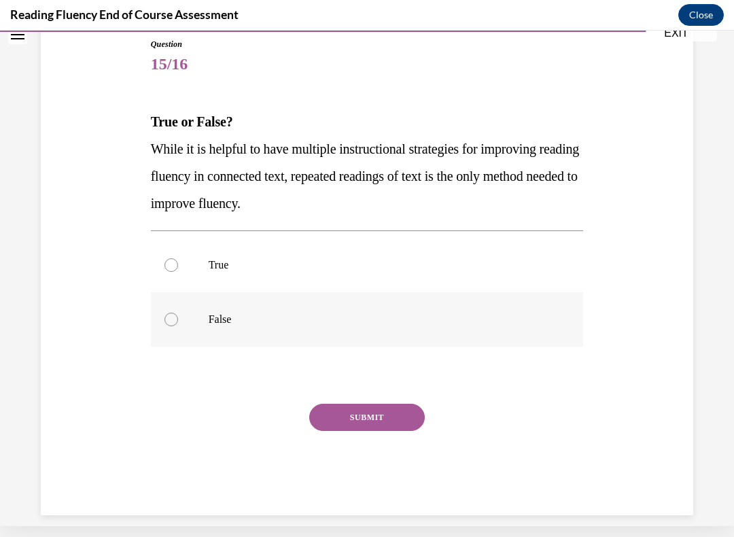
click at [176, 330] on label "False" at bounding box center [367, 319] width 433 height 54
click at [176, 326] on input "False" at bounding box center [172, 320] width 14 height 14
radio input "true"
click at [377, 428] on button "SUBMIT" at bounding box center [367, 417] width 116 height 27
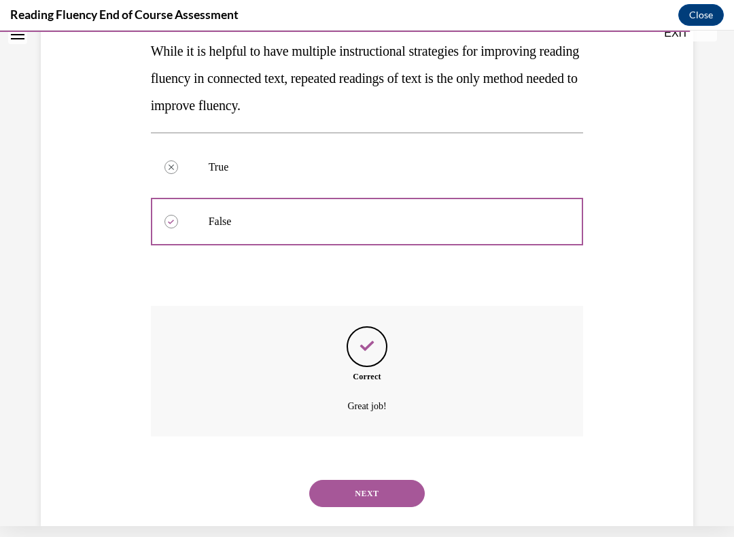
scroll to position [250, 0]
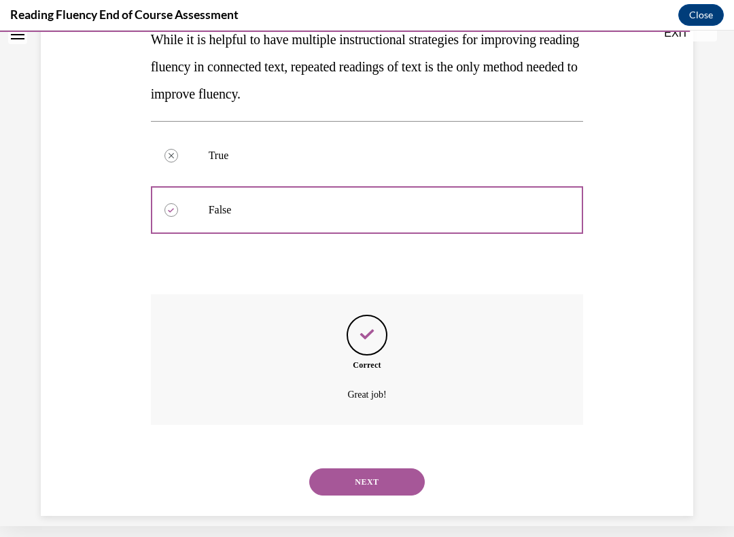
click at [361, 486] on div "NEXT" at bounding box center [367, 482] width 433 height 54
click at [367, 474] on button "NEXT" at bounding box center [367, 482] width 116 height 27
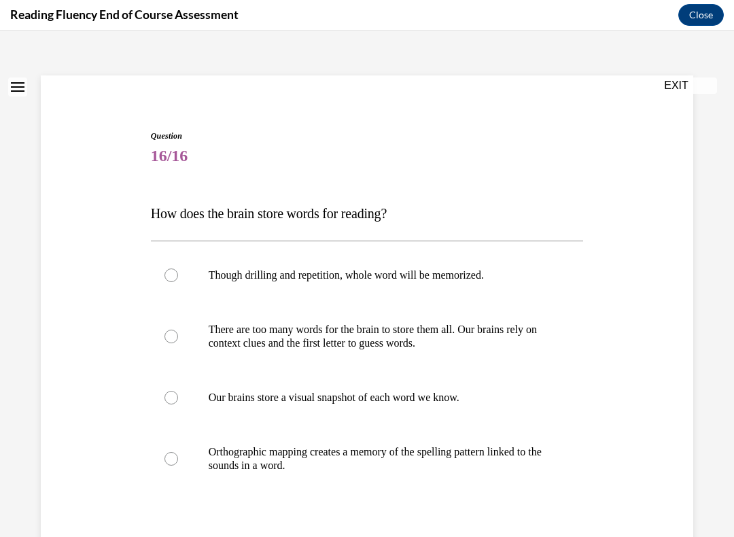
scroll to position [59, 0]
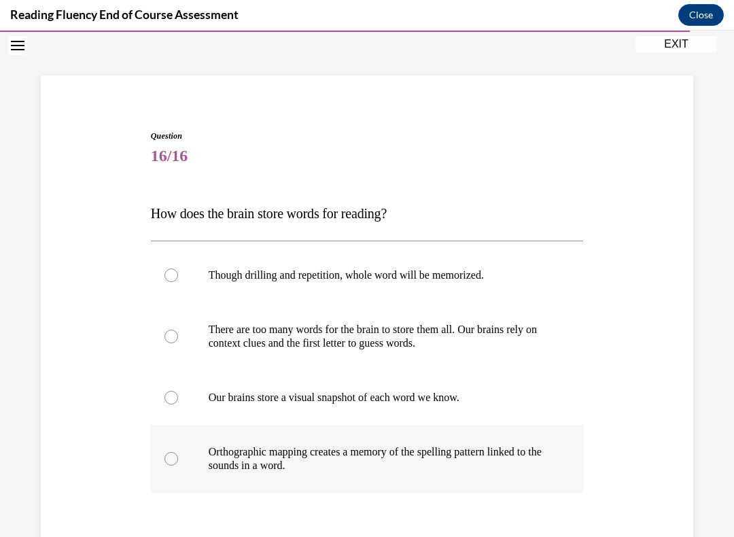
click at [163, 475] on label "Orthographic mapping creates a memory of the spelling pattern linked to the sou…" at bounding box center [367, 459] width 433 height 68
click at [165, 466] on input "Orthographic mapping creates a memory of the spelling pattern linked to the sou…" at bounding box center [172, 459] width 14 height 14
radio input "true"
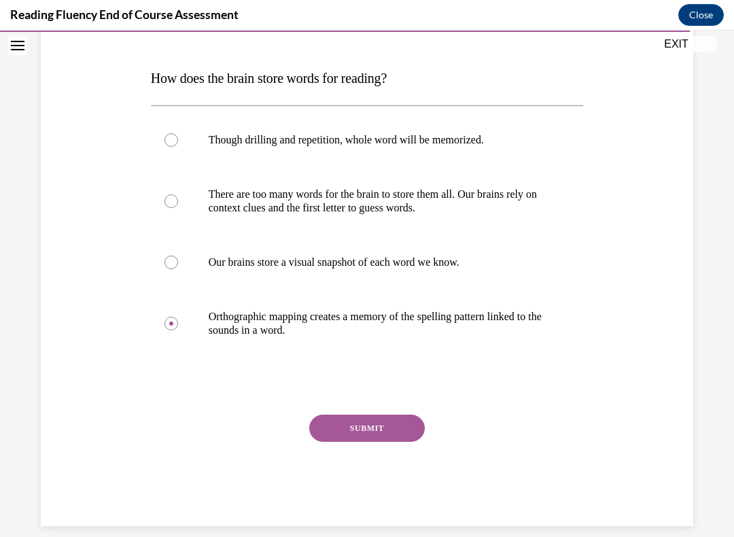
click at [367, 441] on button "SUBMIT" at bounding box center [367, 428] width 116 height 27
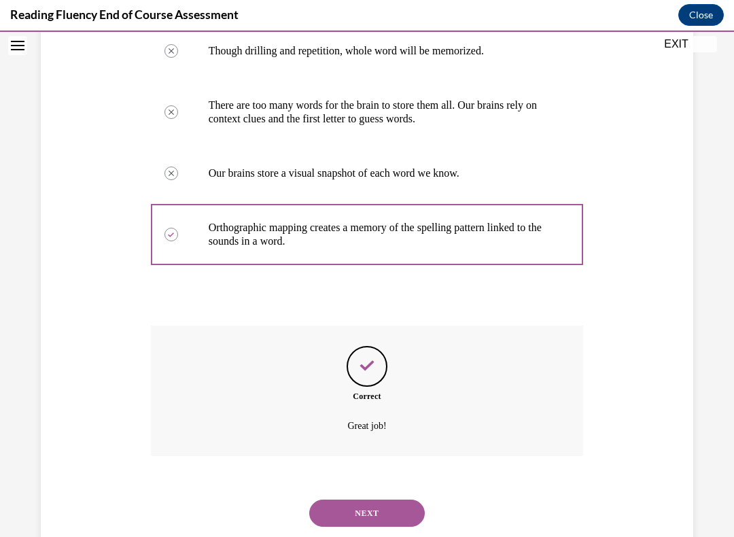
scroll to position [304, 0]
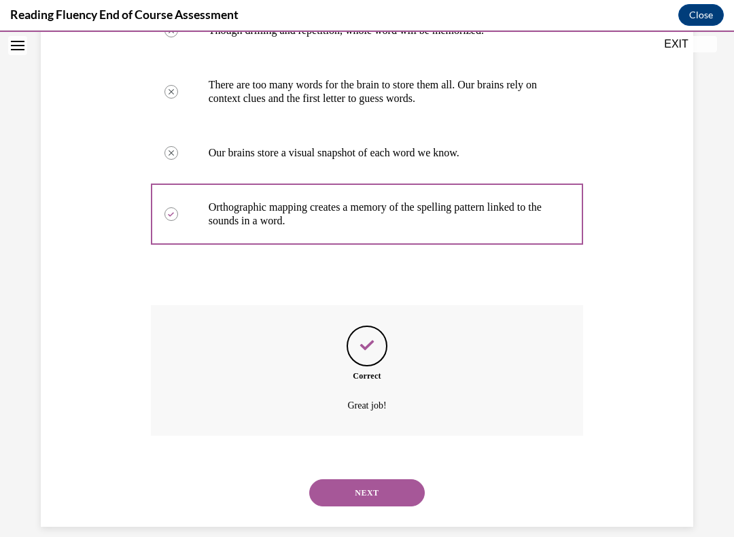
click at [363, 482] on button "NEXT" at bounding box center [367, 492] width 116 height 27
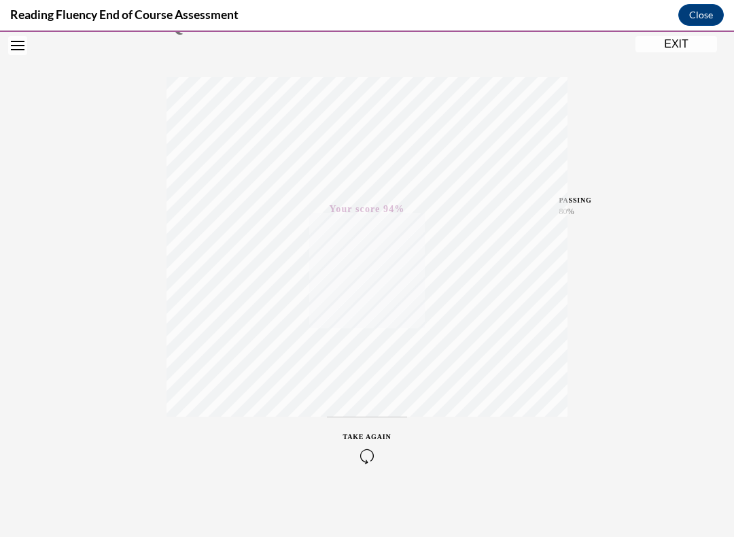
scroll to position [190, 0]
click at [673, 50] on button "EXIT" at bounding box center [677, 44] width 82 height 16
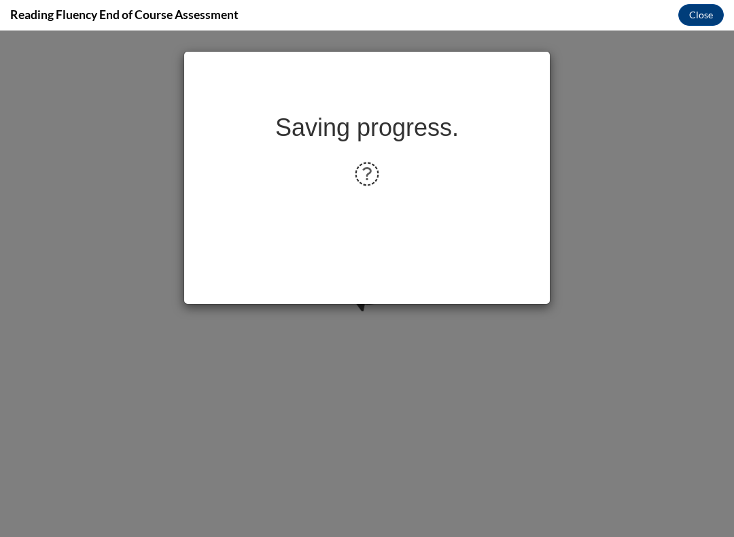
scroll to position [0, 0]
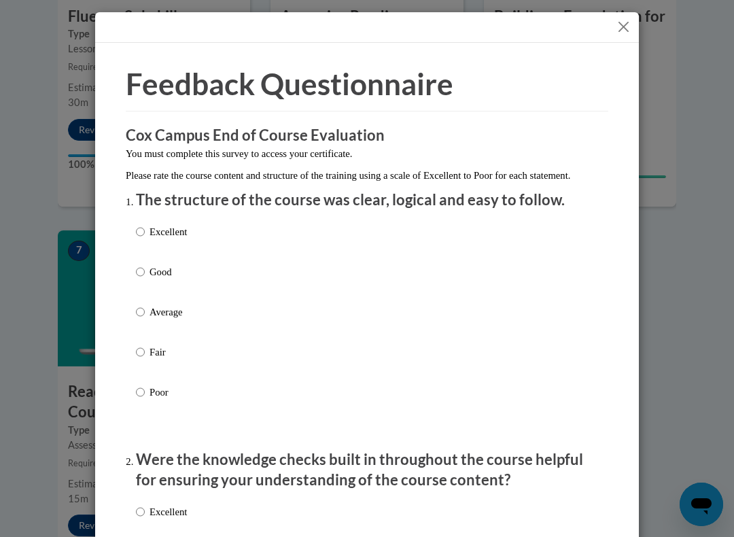
click at [155, 271] on p "Good" at bounding box center [168, 272] width 37 height 15
click at [145, 271] on input "Good" at bounding box center [140, 272] width 9 height 15
radio input "true"
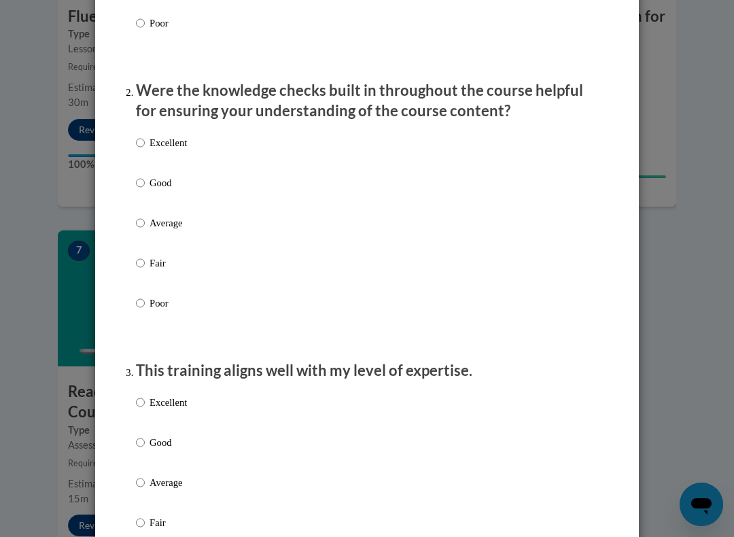
scroll to position [369, 0]
click at [154, 188] on label "Good" at bounding box center [161, 193] width 51 height 37
click at [145, 188] on input "Good" at bounding box center [140, 182] width 9 height 15
radio input "true"
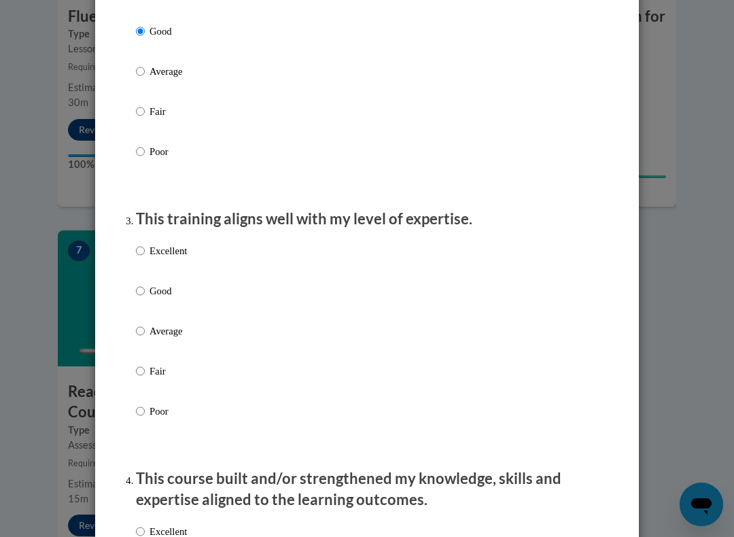
scroll to position [522, 0]
click at [143, 331] on input "Average" at bounding box center [140, 330] width 9 height 15
radio input "true"
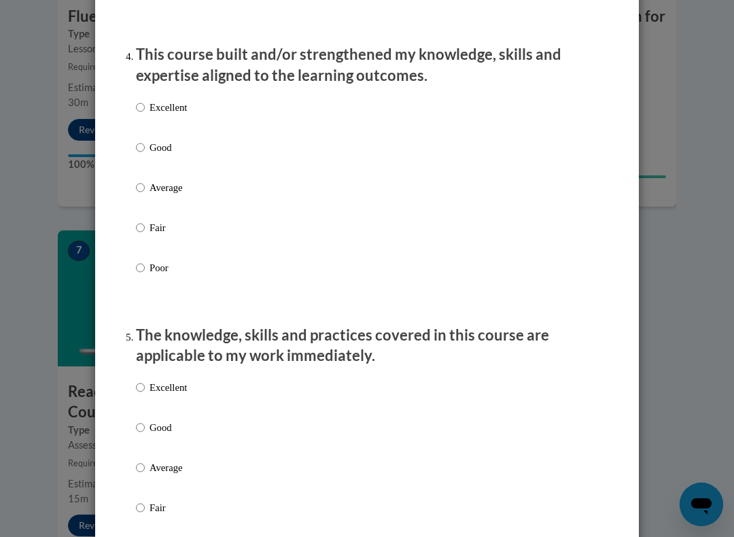
scroll to position [948, 0]
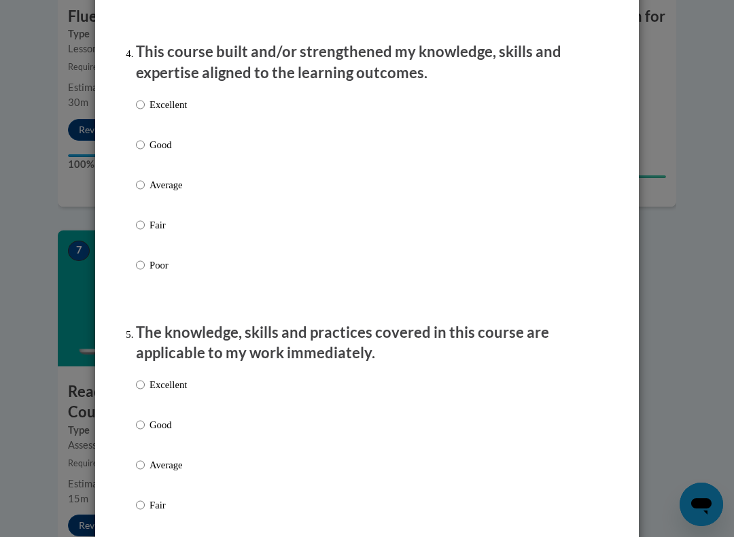
click at [139, 186] on input "Average" at bounding box center [140, 185] width 9 height 15
radio input "true"
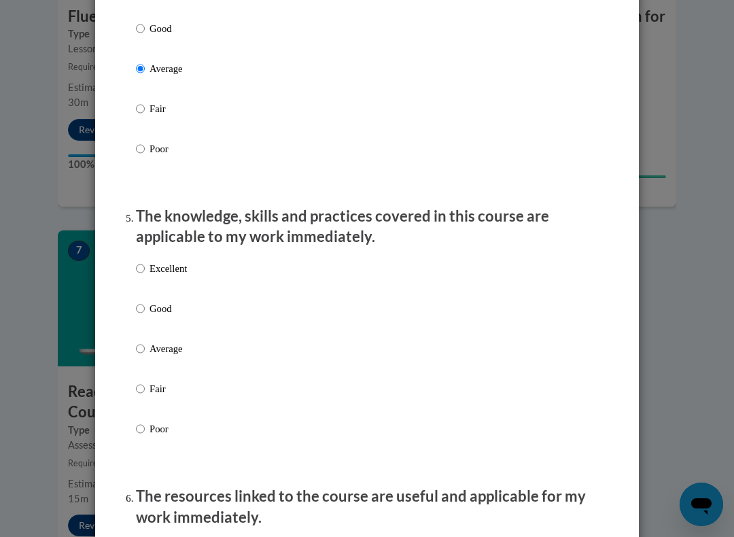
scroll to position [1065, 0]
click at [136, 301] on input "Good" at bounding box center [140, 308] width 9 height 15
radio input "true"
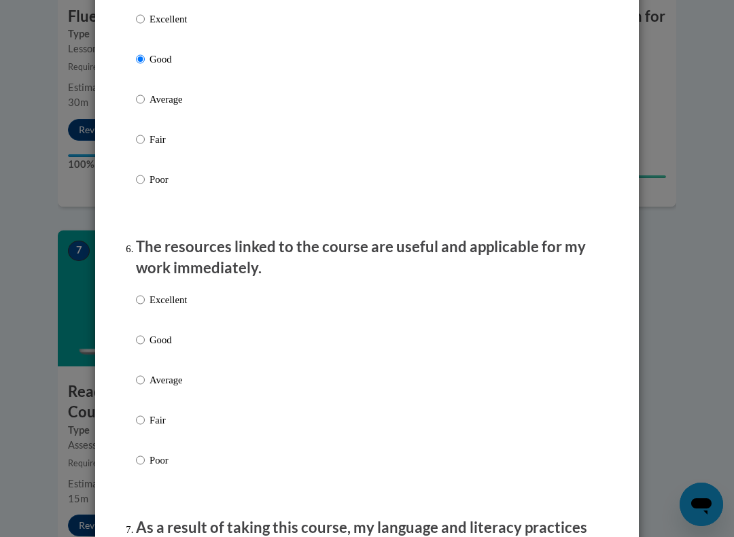
scroll to position [1319, 0]
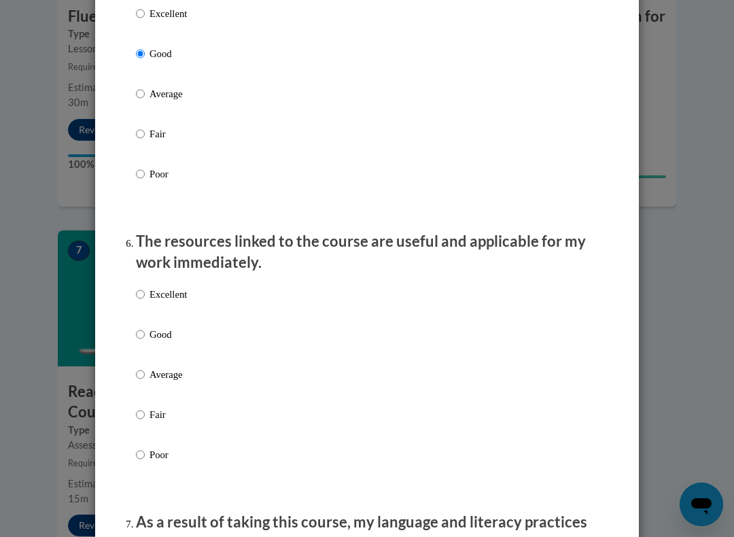
click at [143, 327] on input "Good" at bounding box center [140, 334] width 9 height 15
radio input "true"
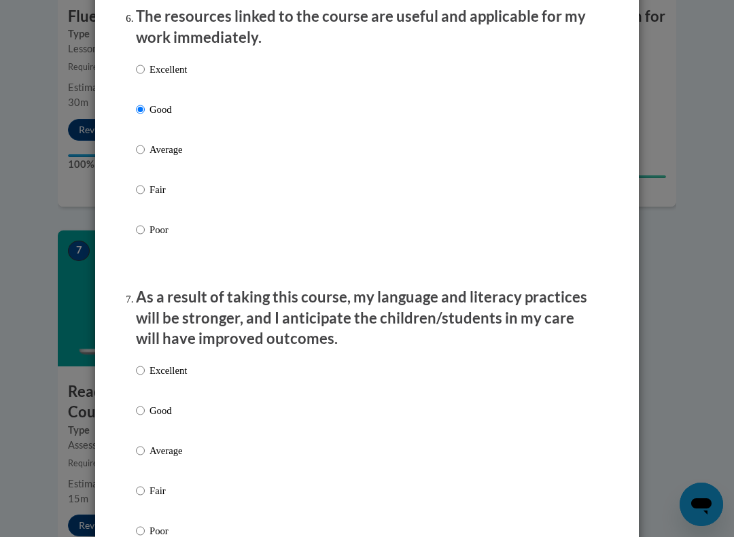
scroll to position [1553, 0]
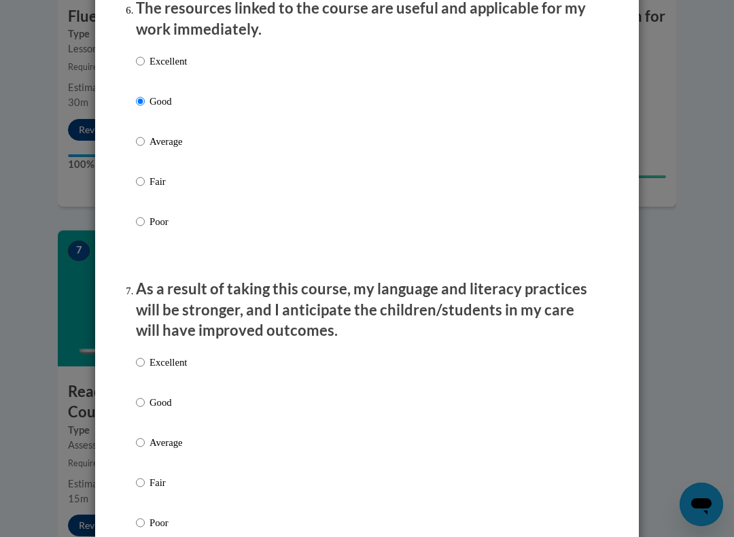
click at [163, 355] on p "Excellent" at bounding box center [168, 362] width 37 height 15
click at [145, 355] on input "Excellent" at bounding box center [140, 362] width 9 height 15
radio input "true"
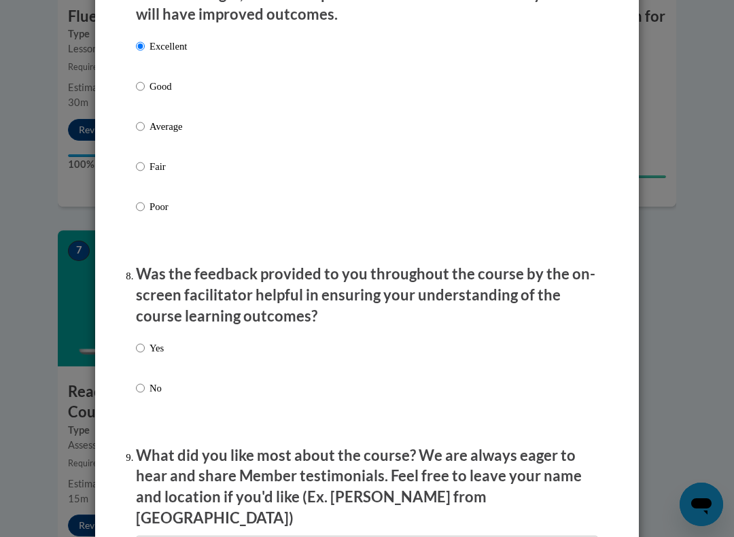
scroll to position [1870, 0]
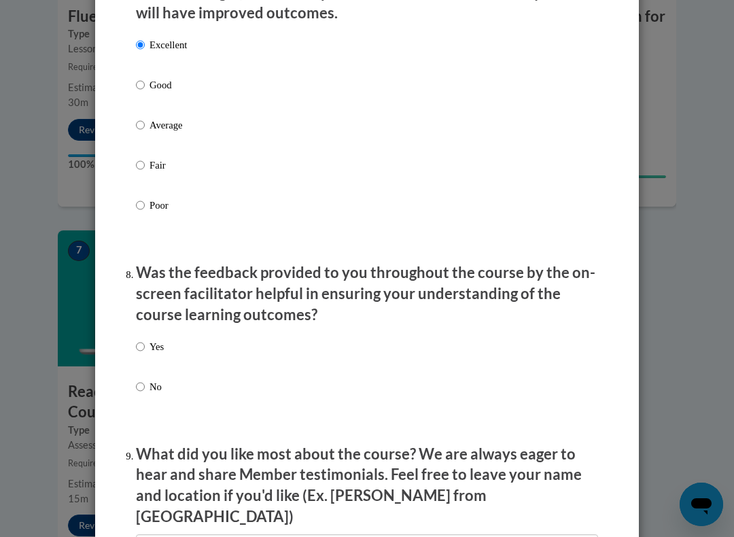
click at [145, 339] on input "Yes" at bounding box center [140, 346] width 9 height 15
radio input "true"
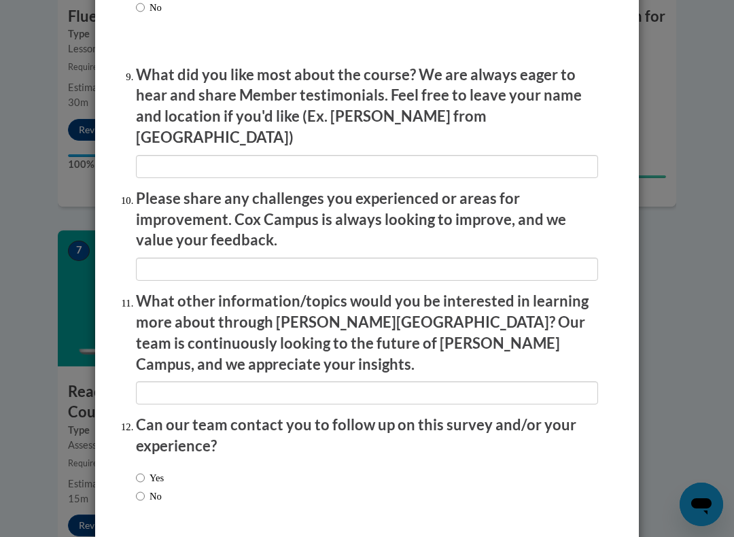
scroll to position [2257, 0]
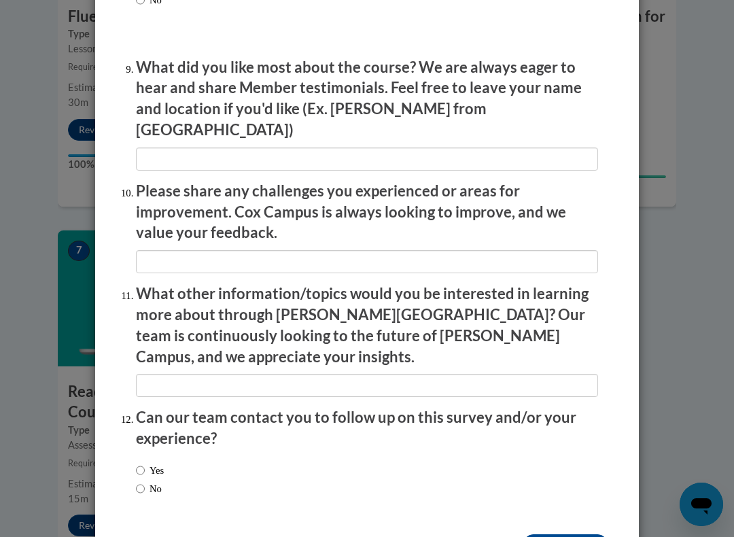
click at [154, 482] on label "No" at bounding box center [149, 489] width 26 height 15
click at [145, 482] on input "No" at bounding box center [140, 489] width 9 height 15
radio input "true"
click at [551, 535] on input "Submit feedback" at bounding box center [566, 546] width 86 height 22
